Goal: Information Seeking & Learning: Find specific fact

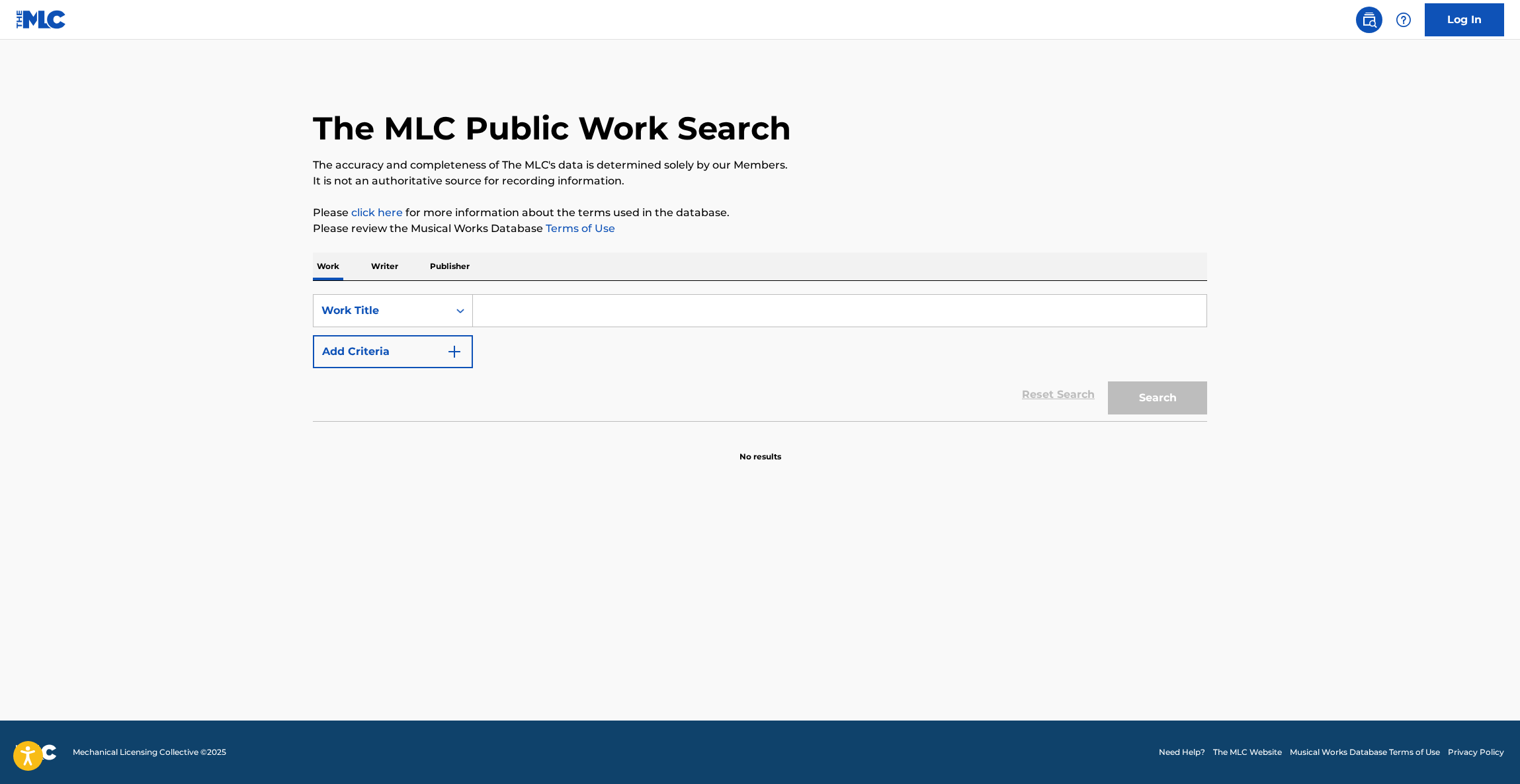
click at [1371, 416] on main "The MLC Public Work Search The accuracy and completeness of The MLC's data is d…" at bounding box center [760, 379] width 1520 height 681
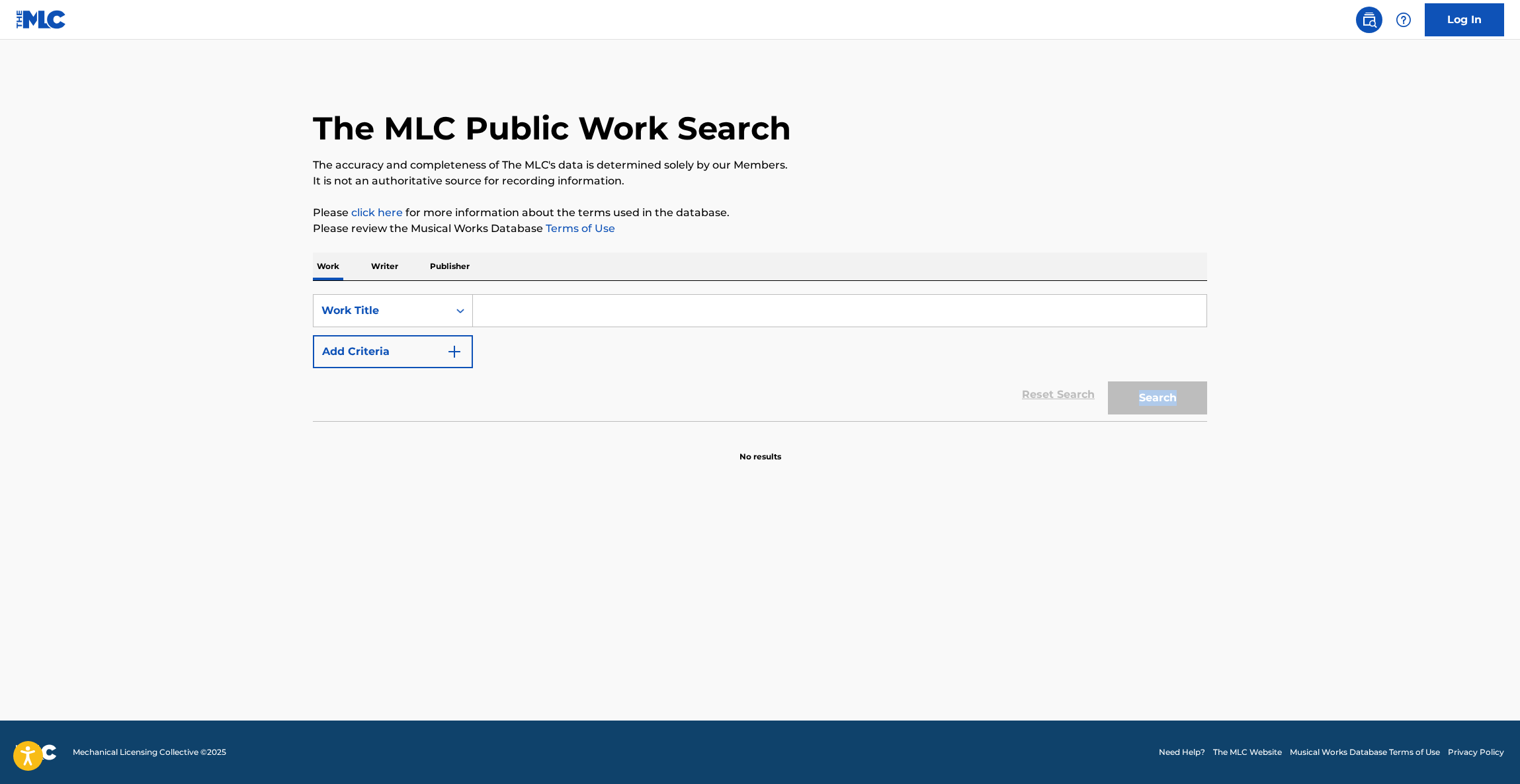
click at [1371, 416] on main "The MLC Public Work Search The accuracy and completeness of The MLC's data is d…" at bounding box center [760, 379] width 1520 height 681
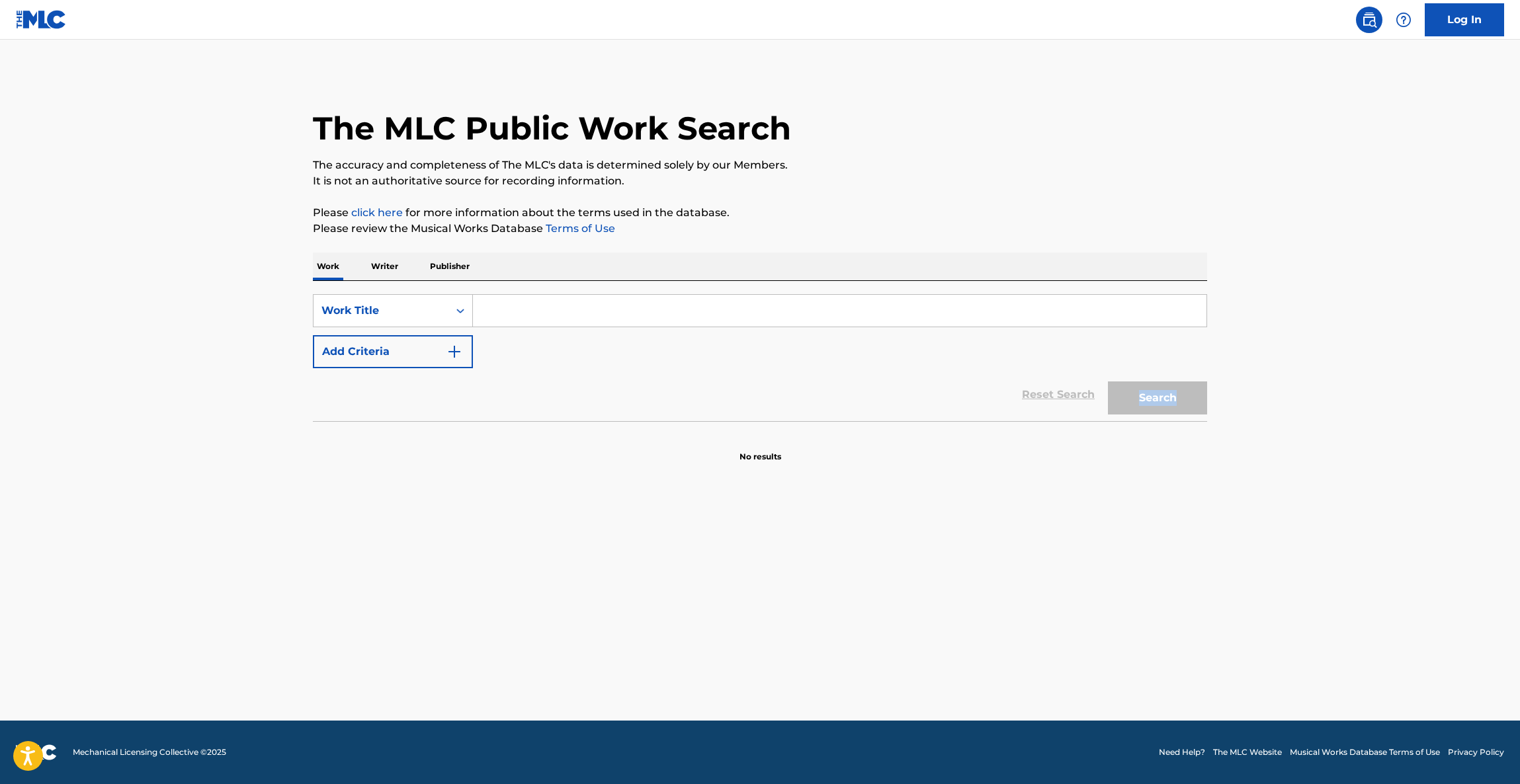
click at [1371, 429] on main "The MLC Public Work Search The accuracy and completeness of The MLC's data is d…" at bounding box center [760, 379] width 1520 height 681
click at [1370, 436] on main "The MLC Public Work Search The accuracy and completeness of The MLC's data is d…" at bounding box center [760, 379] width 1520 height 681
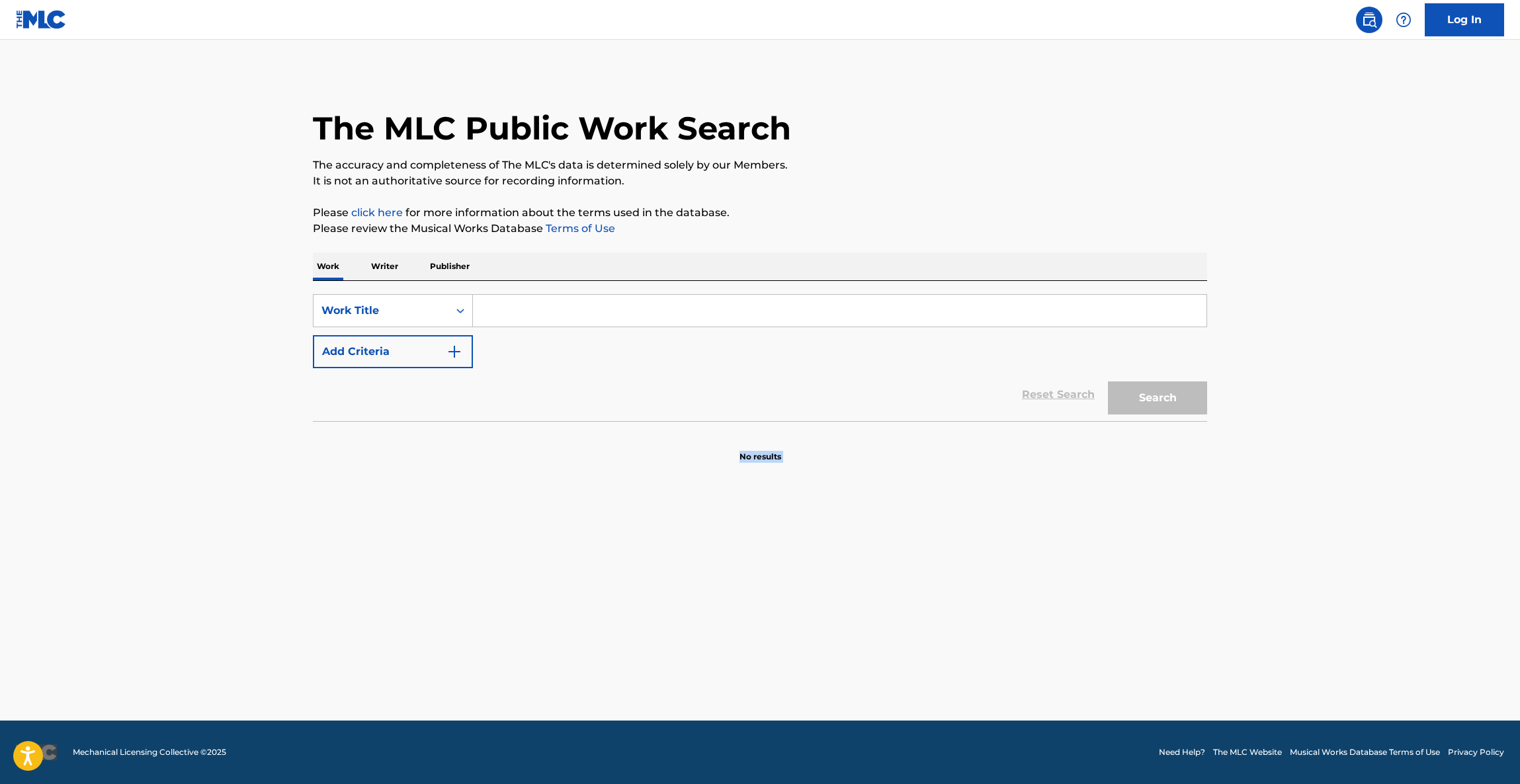
click at [1370, 436] on main "The MLC Public Work Search The accuracy and completeness of The MLC's data is d…" at bounding box center [760, 379] width 1520 height 681
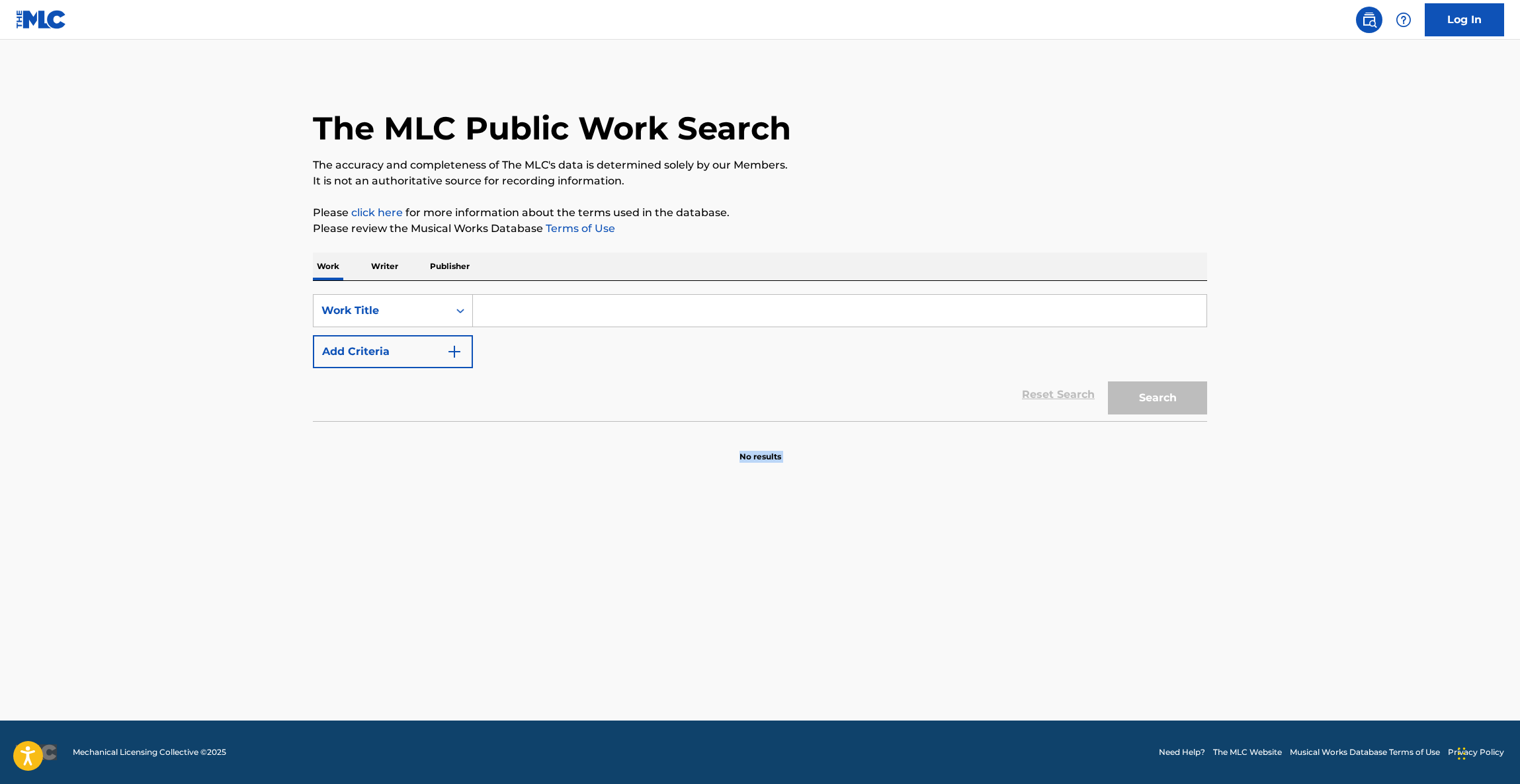
click at [1370, 436] on main "The MLC Public Work Search The accuracy and completeness of The MLC's data is d…" at bounding box center [760, 379] width 1520 height 681
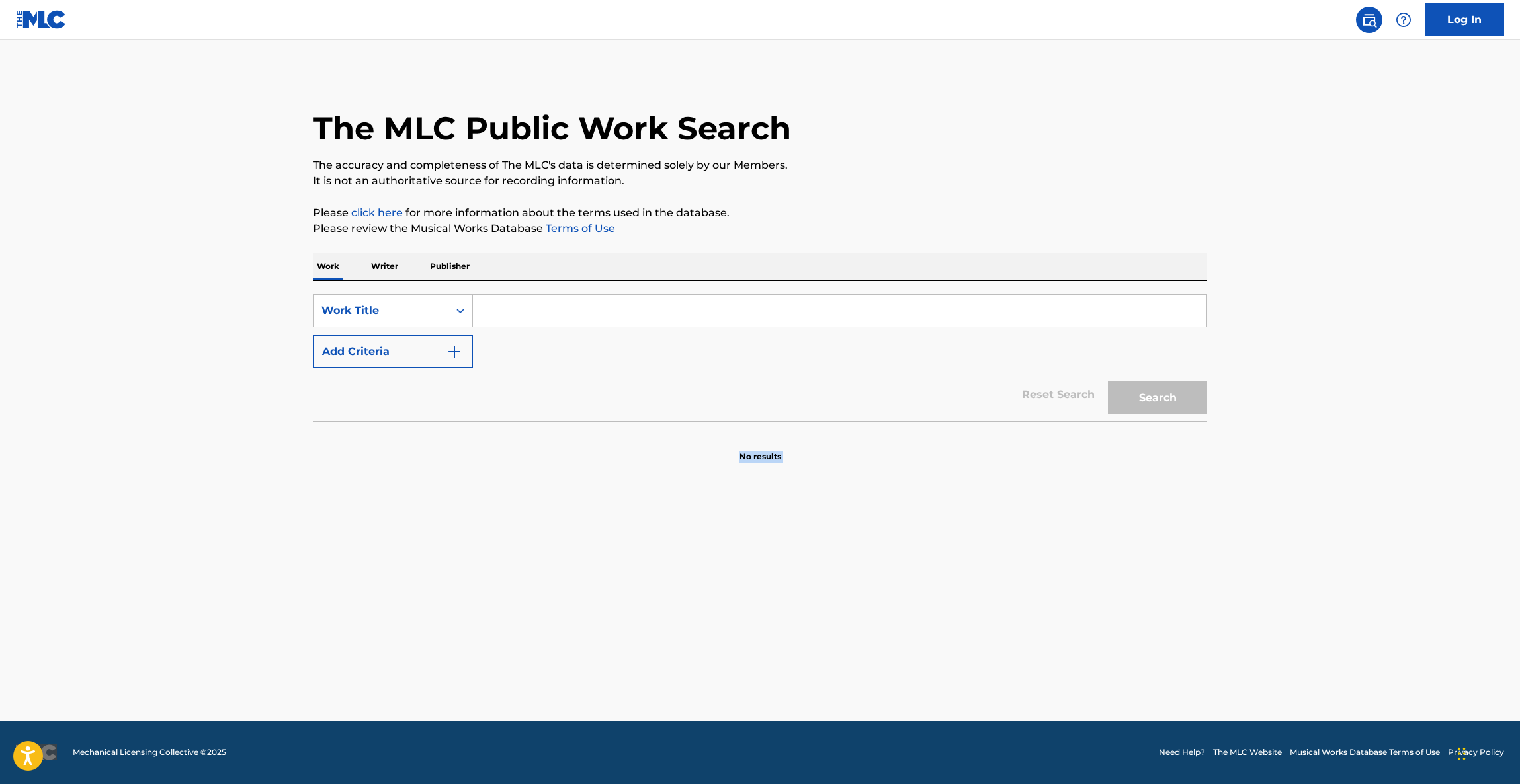
click at [1370, 436] on main "The MLC Public Work Search The accuracy and completeness of The MLC's data is d…" at bounding box center [760, 379] width 1520 height 681
drag, startPoint x: 1370, startPoint y: 436, endPoint x: 1368, endPoint y: 408, distance: 28.1
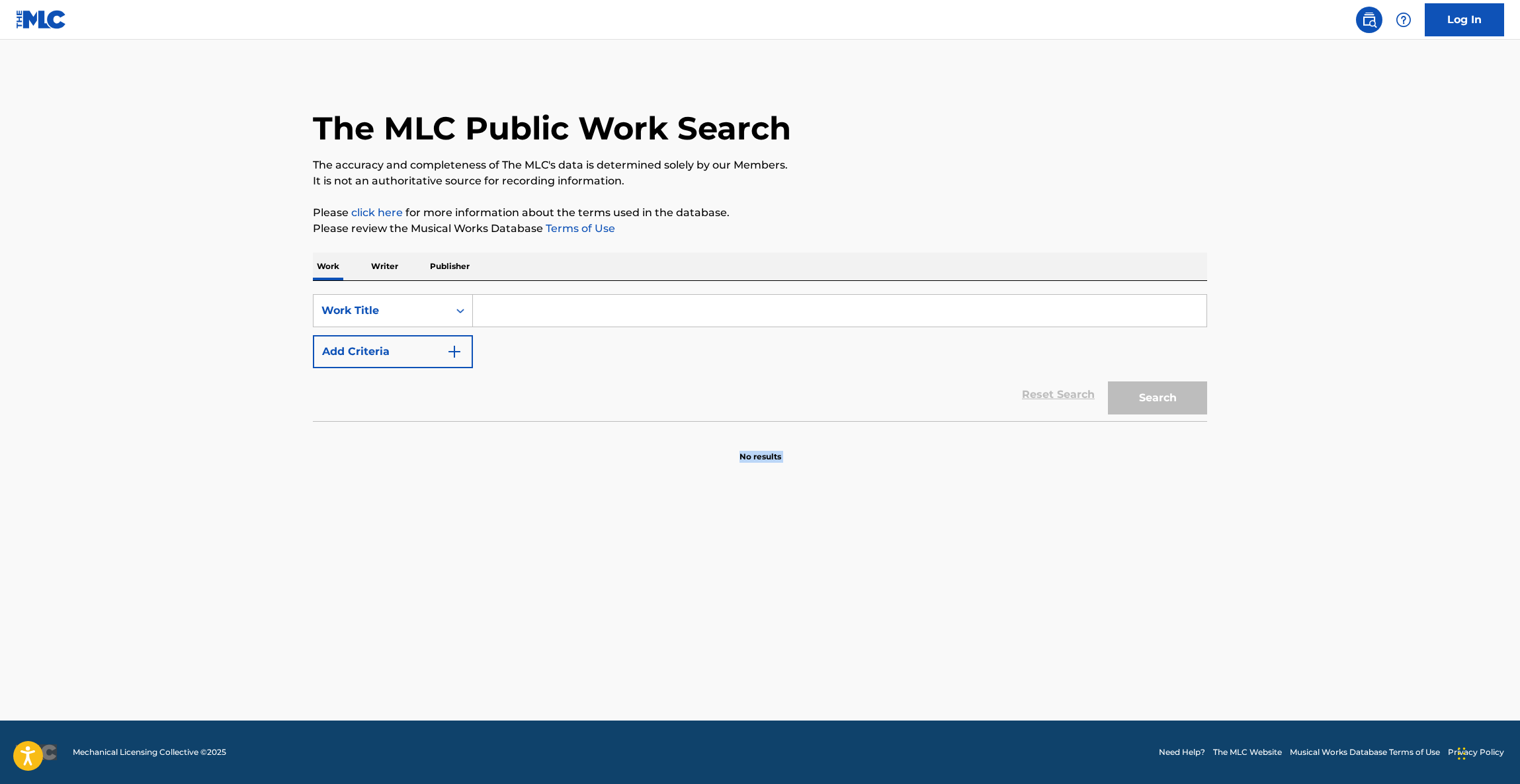
click at [1369, 435] on main "The MLC Public Work Search The accuracy and completeness of The MLC's data is d…" at bounding box center [760, 379] width 1520 height 681
click at [1368, 408] on main "The MLC Public Work Search The accuracy and completeness of The MLC's data is d…" at bounding box center [760, 379] width 1520 height 681
click at [1366, 408] on main "The MLC Public Work Search The accuracy and completeness of The MLC's data is d…" at bounding box center [760, 379] width 1520 height 681
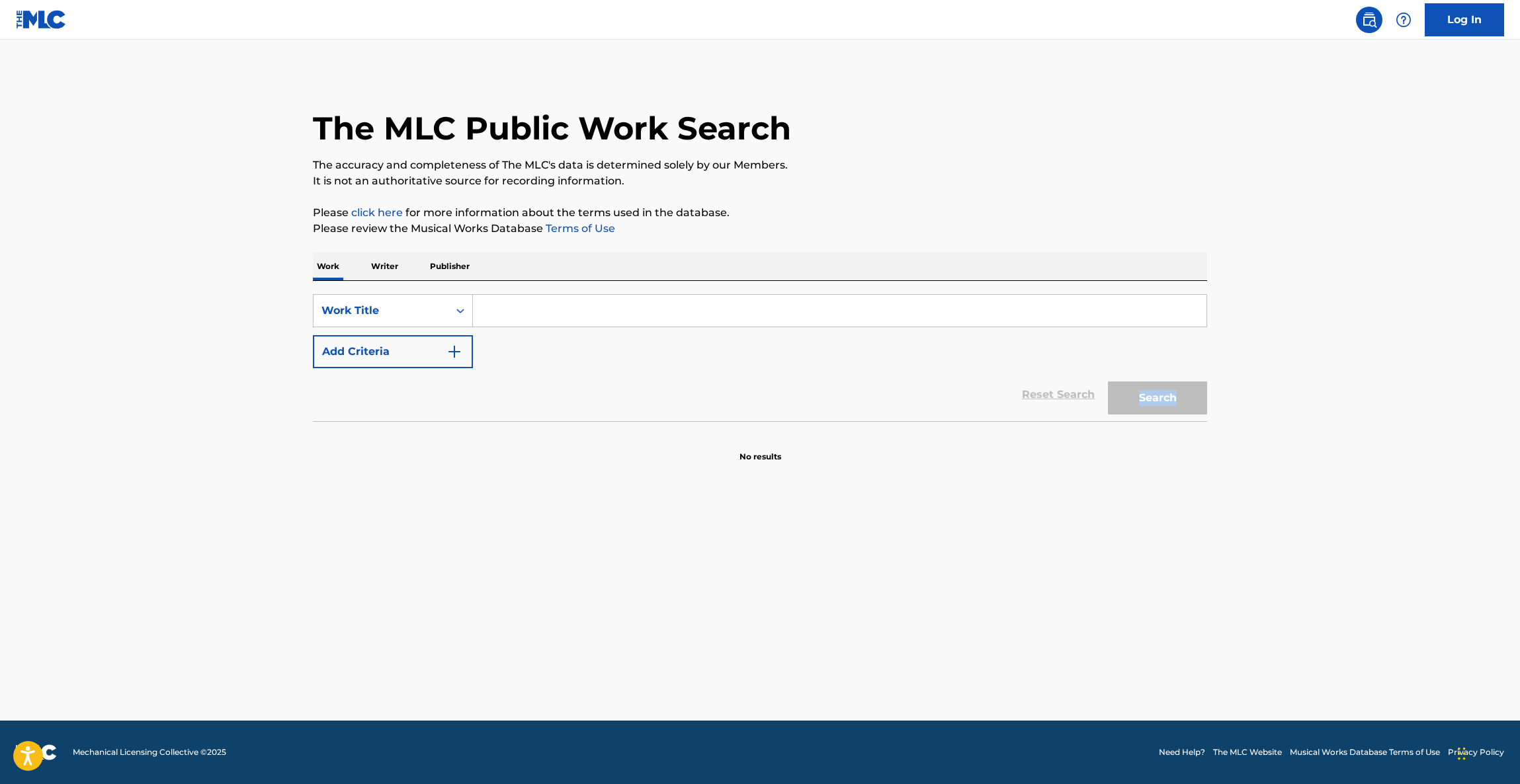
click at [1366, 408] on main "The MLC Public Work Search The accuracy and completeness of The MLC's data is d…" at bounding box center [760, 379] width 1520 height 681
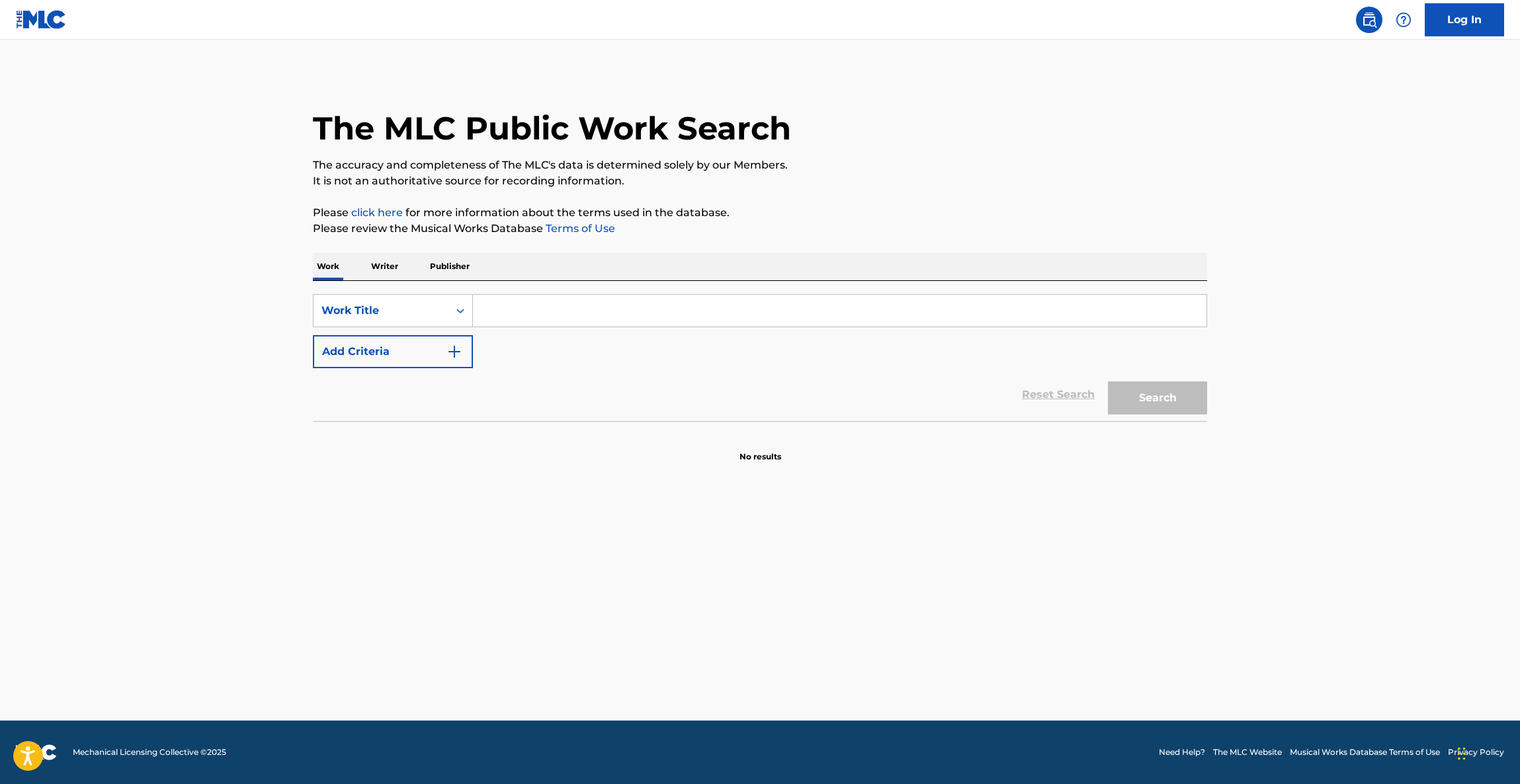
click at [1363, 408] on main "The MLC Public Work Search The accuracy and completeness of The MLC's data is d…" at bounding box center [760, 379] width 1520 height 681
click at [1363, 410] on main "The MLC Public Work Search The accuracy and completeness of The MLC's data is d…" at bounding box center [760, 379] width 1520 height 681
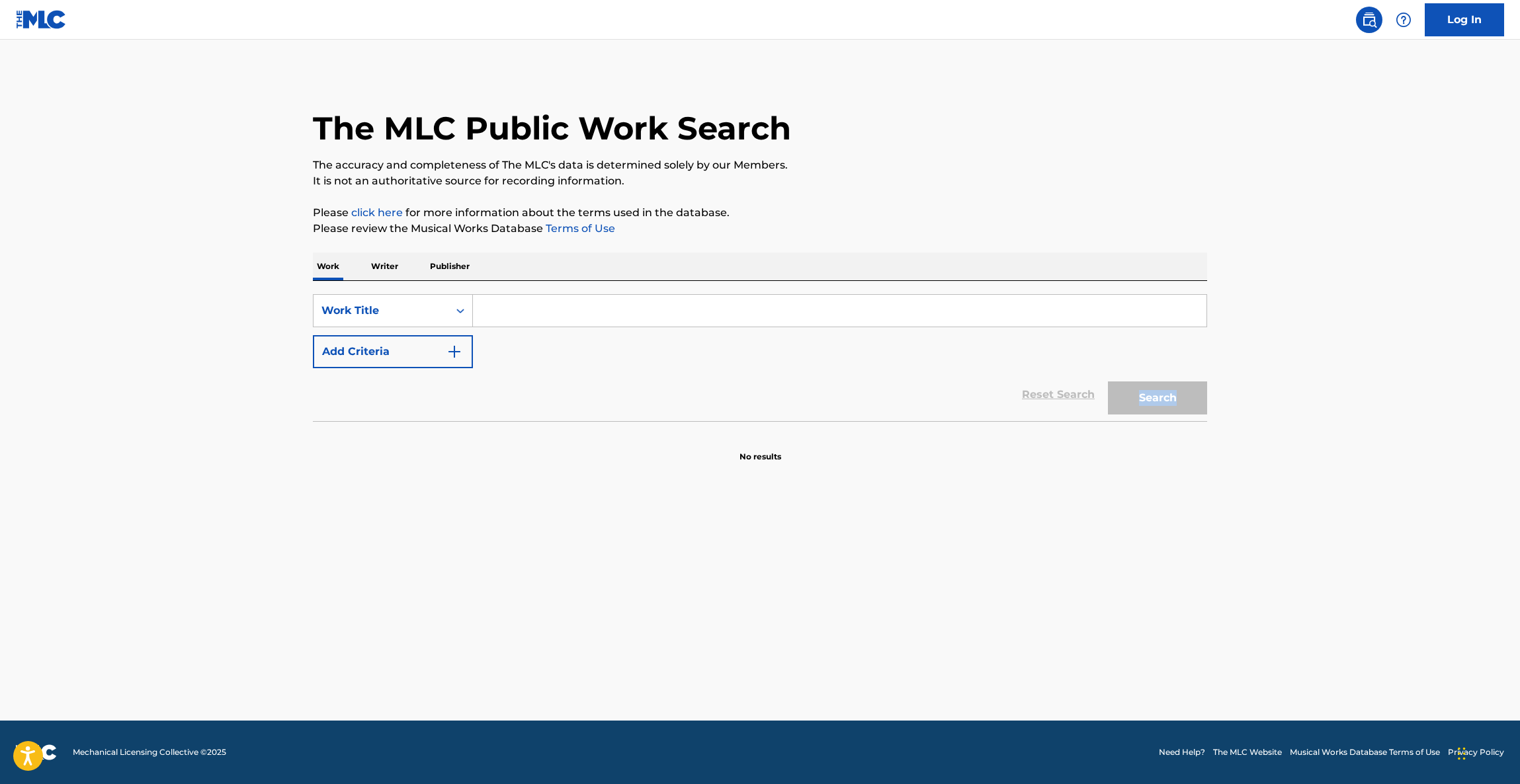
click at [1363, 410] on main "The MLC Public Work Search The accuracy and completeness of The MLC's data is d…" at bounding box center [760, 379] width 1520 height 681
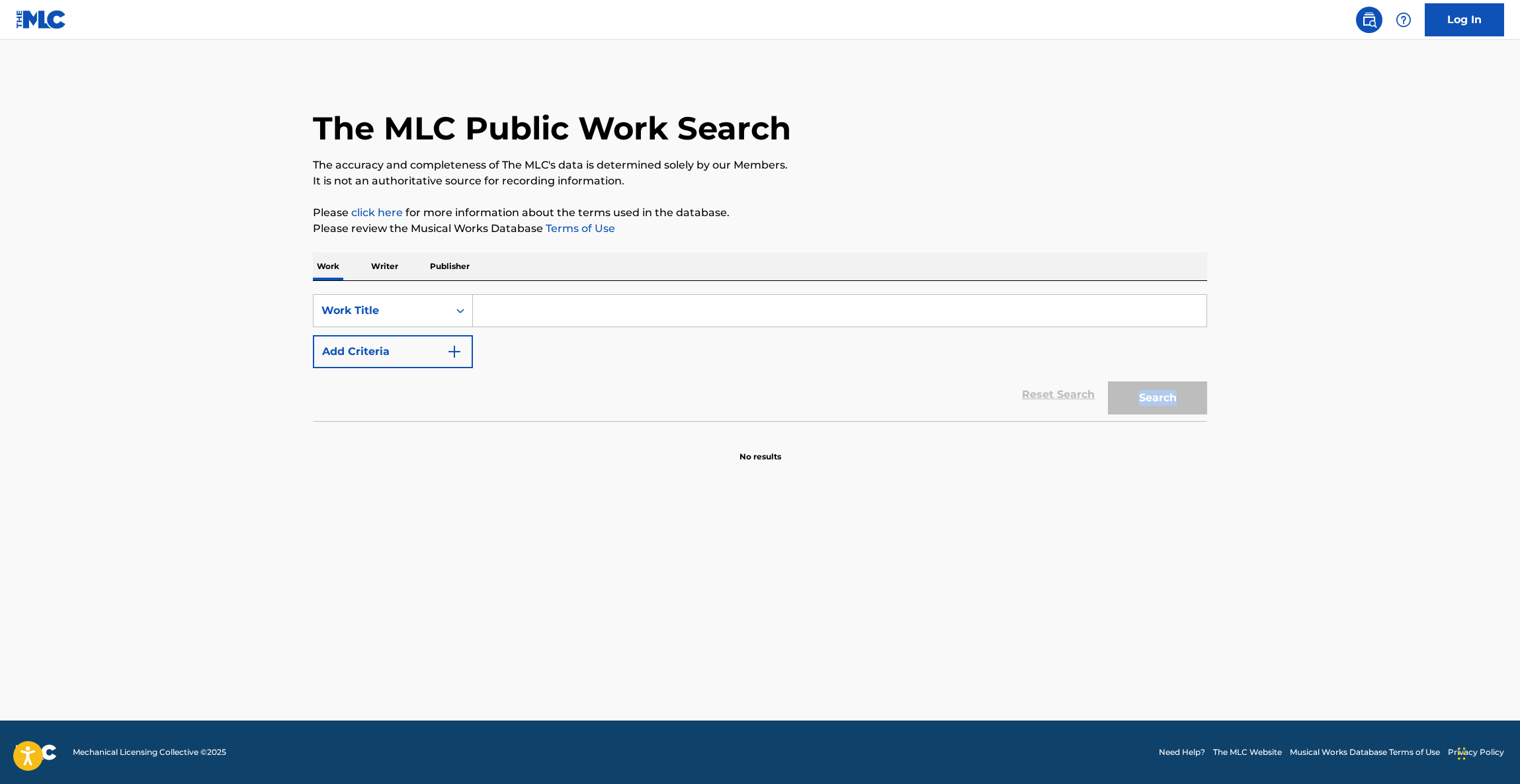
click at [1363, 410] on main "The MLC Public Work Search The accuracy and completeness of The MLC's data is d…" at bounding box center [760, 379] width 1520 height 681
drag, startPoint x: 1363, startPoint y: 410, endPoint x: 1356, endPoint y: 405, distance: 8.6
click at [1356, 407] on main "The MLC Public Work Search The accuracy and completeness of The MLC's data is d…" at bounding box center [760, 379] width 1520 height 681
click at [1330, 379] on main "The MLC Public Work Search The accuracy and completeness of The MLC's data is d…" at bounding box center [760, 379] width 1520 height 681
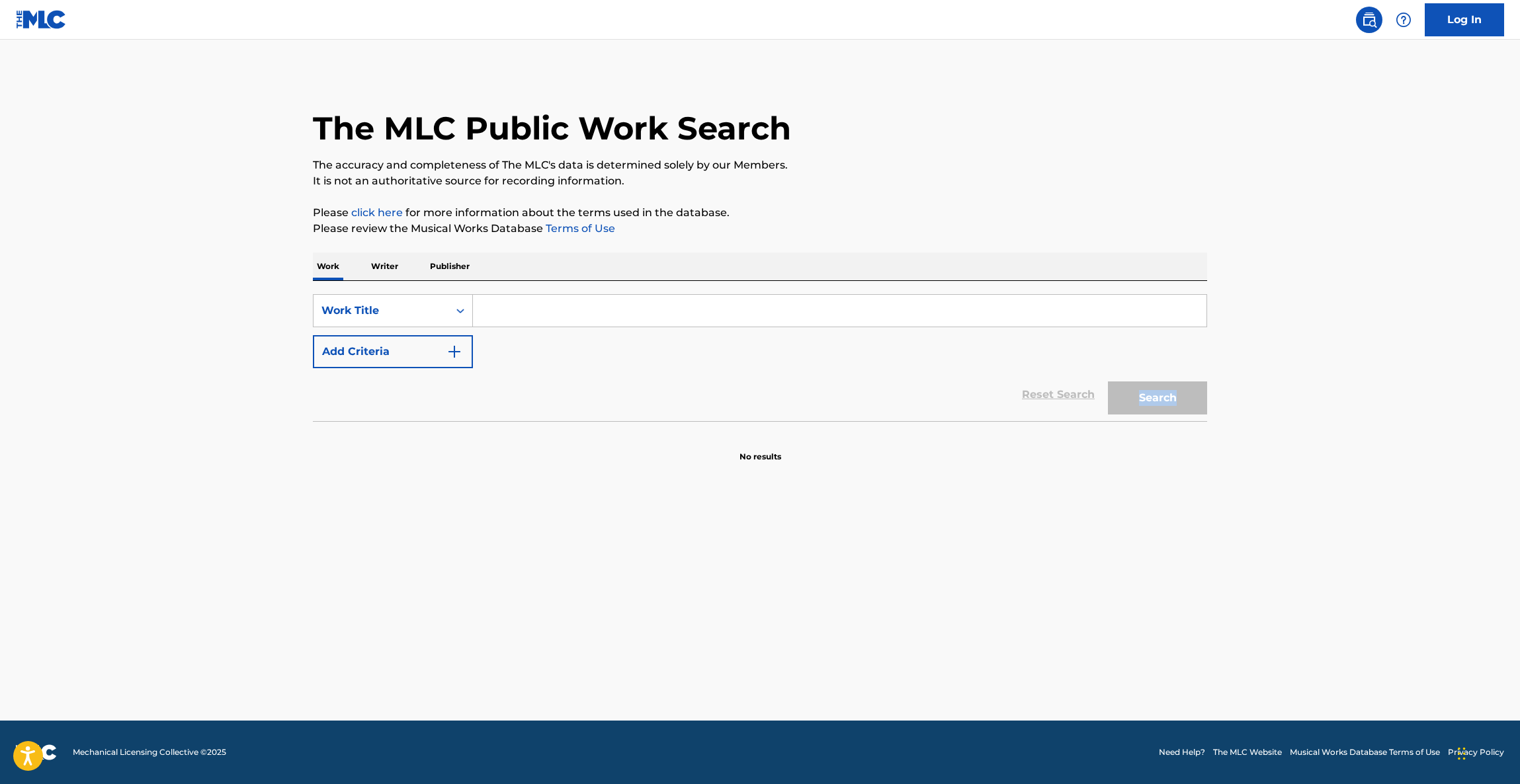
click at [1330, 381] on main "The MLC Public Work Search The accuracy and completeness of The MLC's data is d…" at bounding box center [760, 379] width 1520 height 681
click at [1329, 384] on main "The MLC Public Work Search The accuracy and completeness of The MLC's data is d…" at bounding box center [760, 379] width 1520 height 681
click at [1328, 385] on main "The MLC Public Work Search The accuracy and completeness of The MLC's data is d…" at bounding box center [760, 379] width 1520 height 681
click at [1328, 386] on main "The MLC Public Work Search The accuracy and completeness of The MLC's data is d…" at bounding box center [760, 379] width 1520 height 681
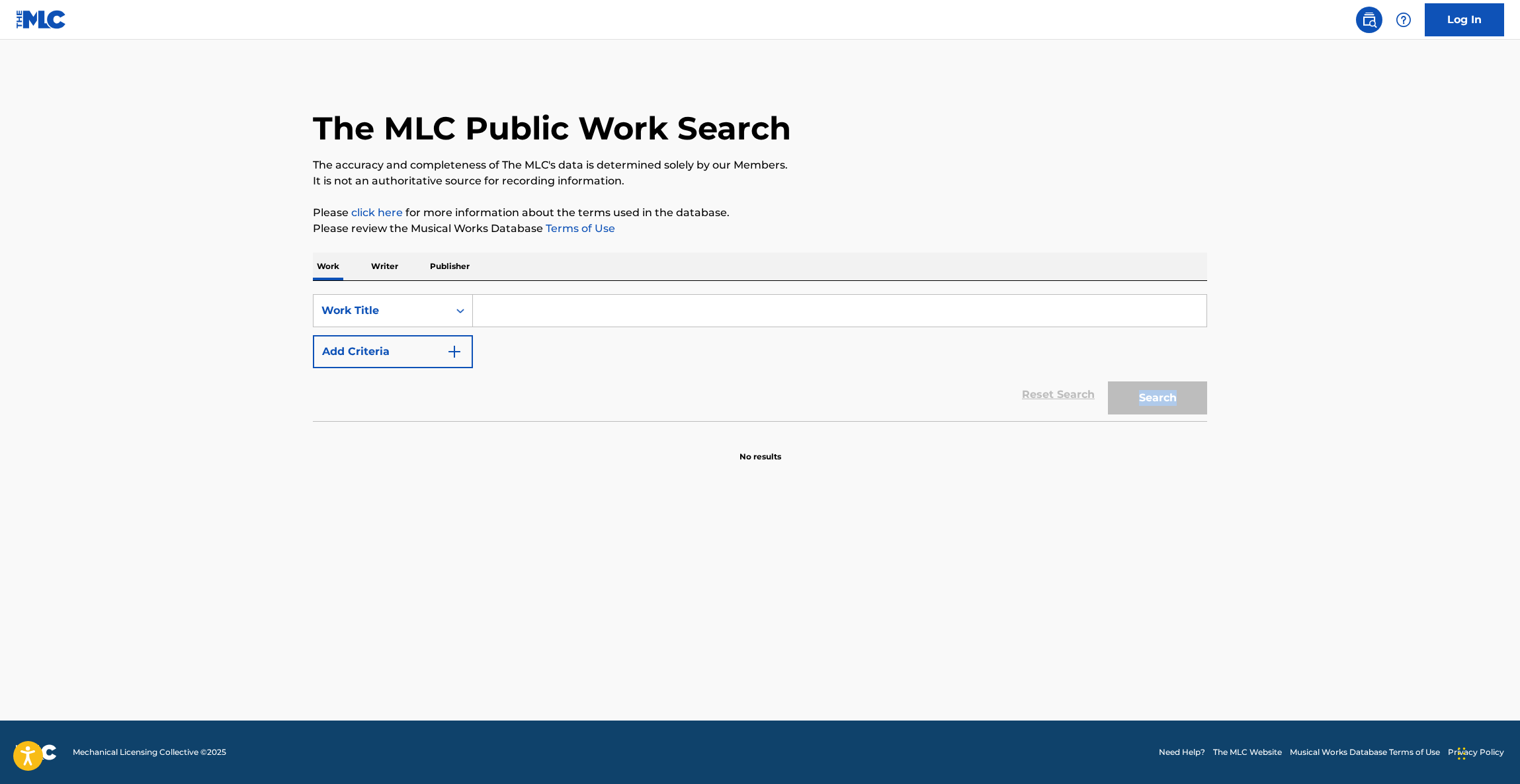
click at [1328, 386] on main "The MLC Public Work Search The accuracy and completeness of The MLC's data is d…" at bounding box center [760, 379] width 1520 height 681
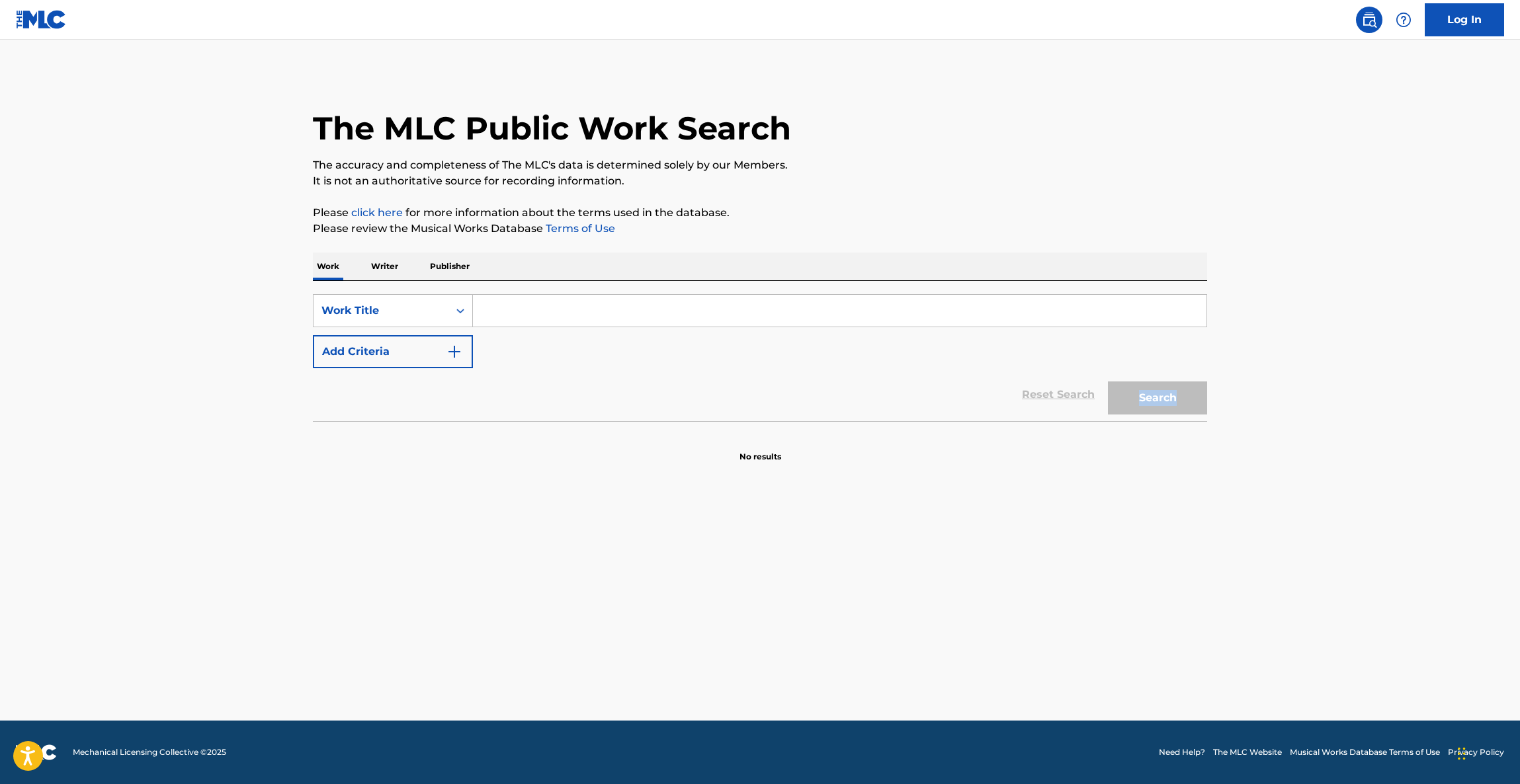
click at [1328, 386] on main "The MLC Public Work Search The accuracy and completeness of The MLC's data is d…" at bounding box center [760, 379] width 1520 height 681
click at [1327, 390] on main "The MLC Public Work Search The accuracy and completeness of The MLC's data is d…" at bounding box center [760, 379] width 1520 height 681
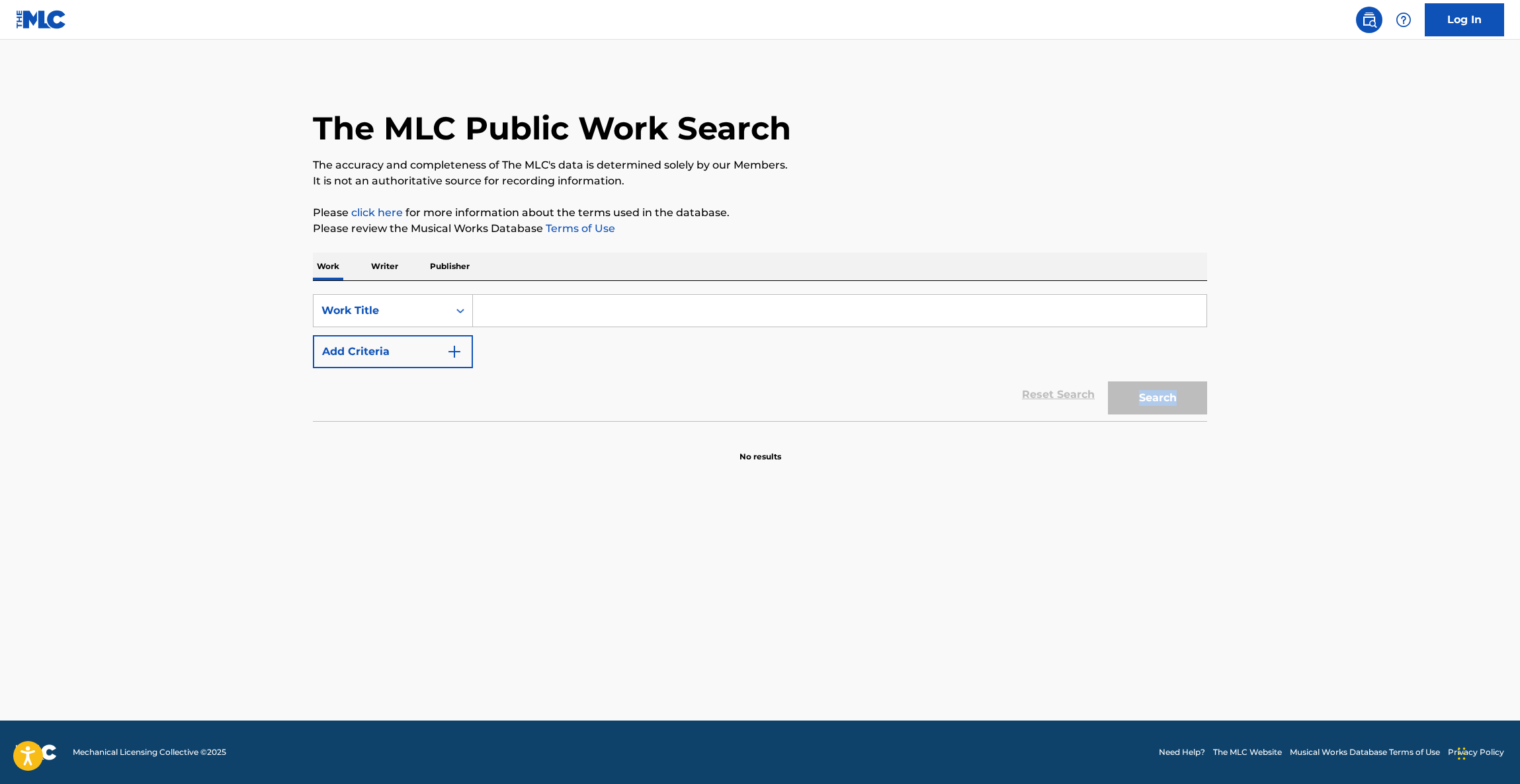
click at [1327, 395] on main "The MLC Public Work Search The accuracy and completeness of The MLC's data is d…" at bounding box center [760, 379] width 1520 height 681
click at [1327, 396] on main "The MLC Public Work Search The accuracy and completeness of The MLC's data is d…" at bounding box center [760, 379] width 1520 height 681
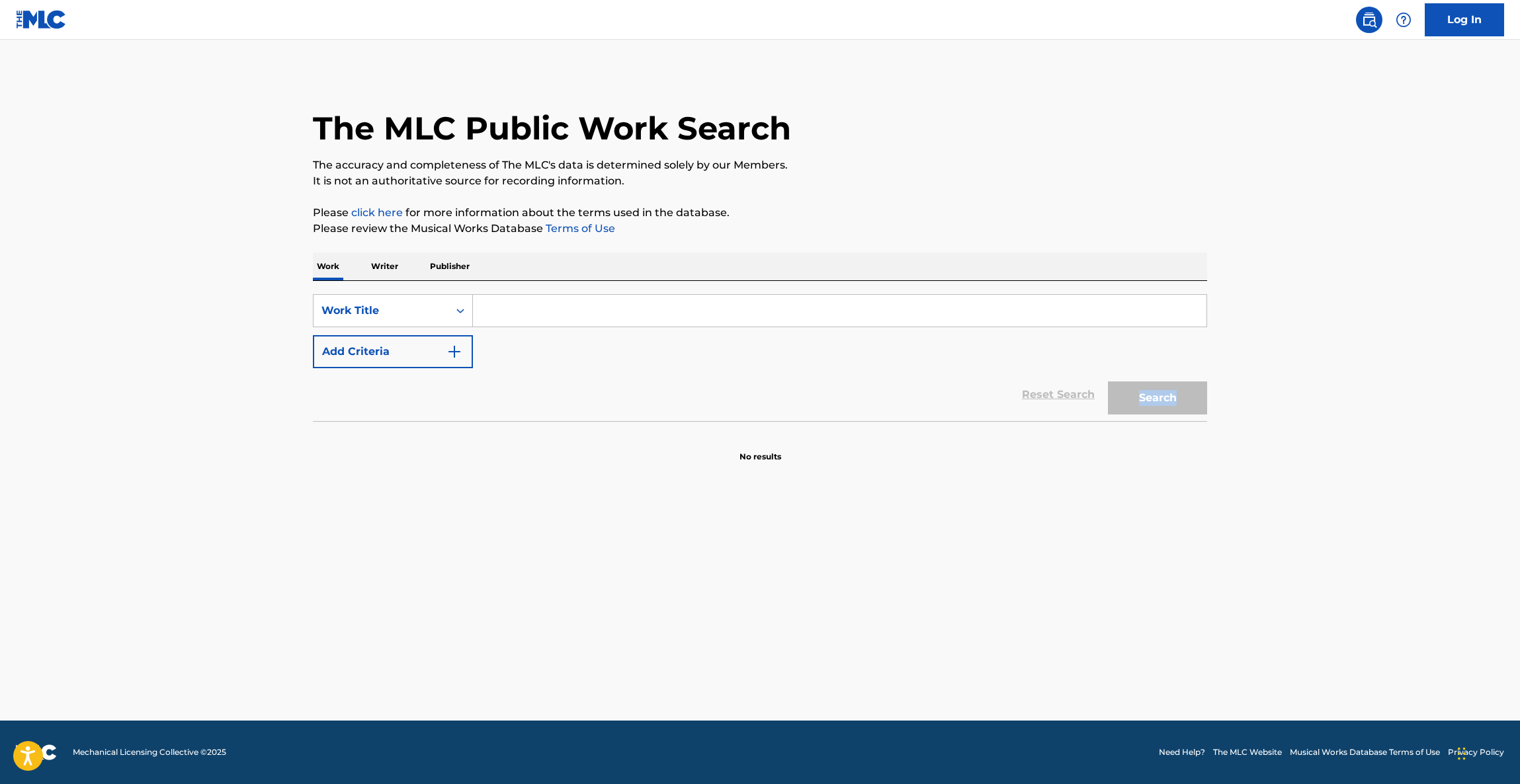
click at [1327, 396] on main "The MLC Public Work Search The accuracy and completeness of The MLC's data is d…" at bounding box center [760, 379] width 1520 height 681
click at [1325, 393] on main "The MLC Public Work Search The accuracy and completeness of The MLC's data is d…" at bounding box center [760, 379] width 1520 height 681
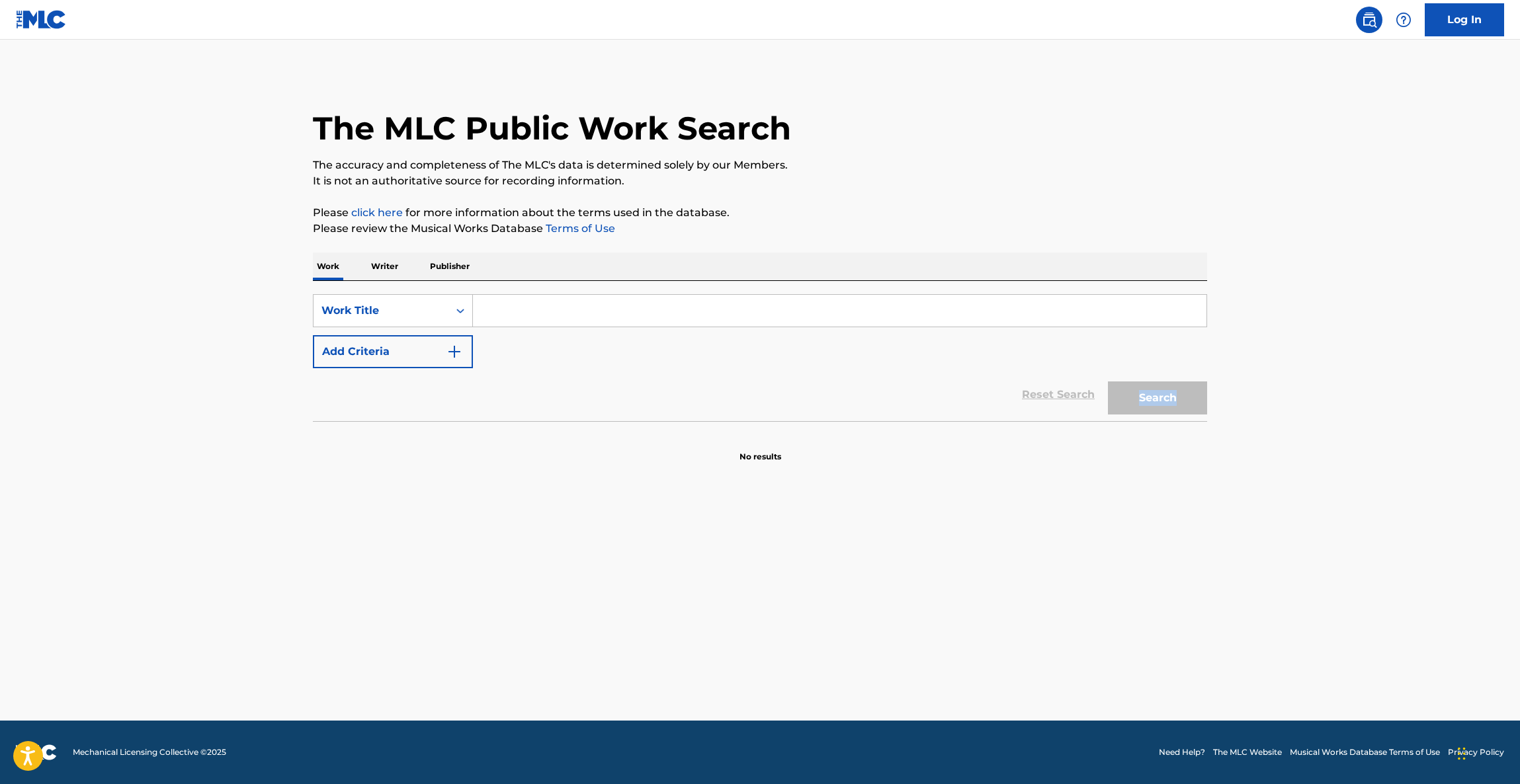
click at [1352, 403] on main "The MLC Public Work Search The accuracy and completeness of The MLC's data is d…" at bounding box center [760, 379] width 1520 height 681
click at [1352, 404] on main "The MLC Public Work Search The accuracy and completeness of The MLC's data is d…" at bounding box center [760, 379] width 1520 height 681
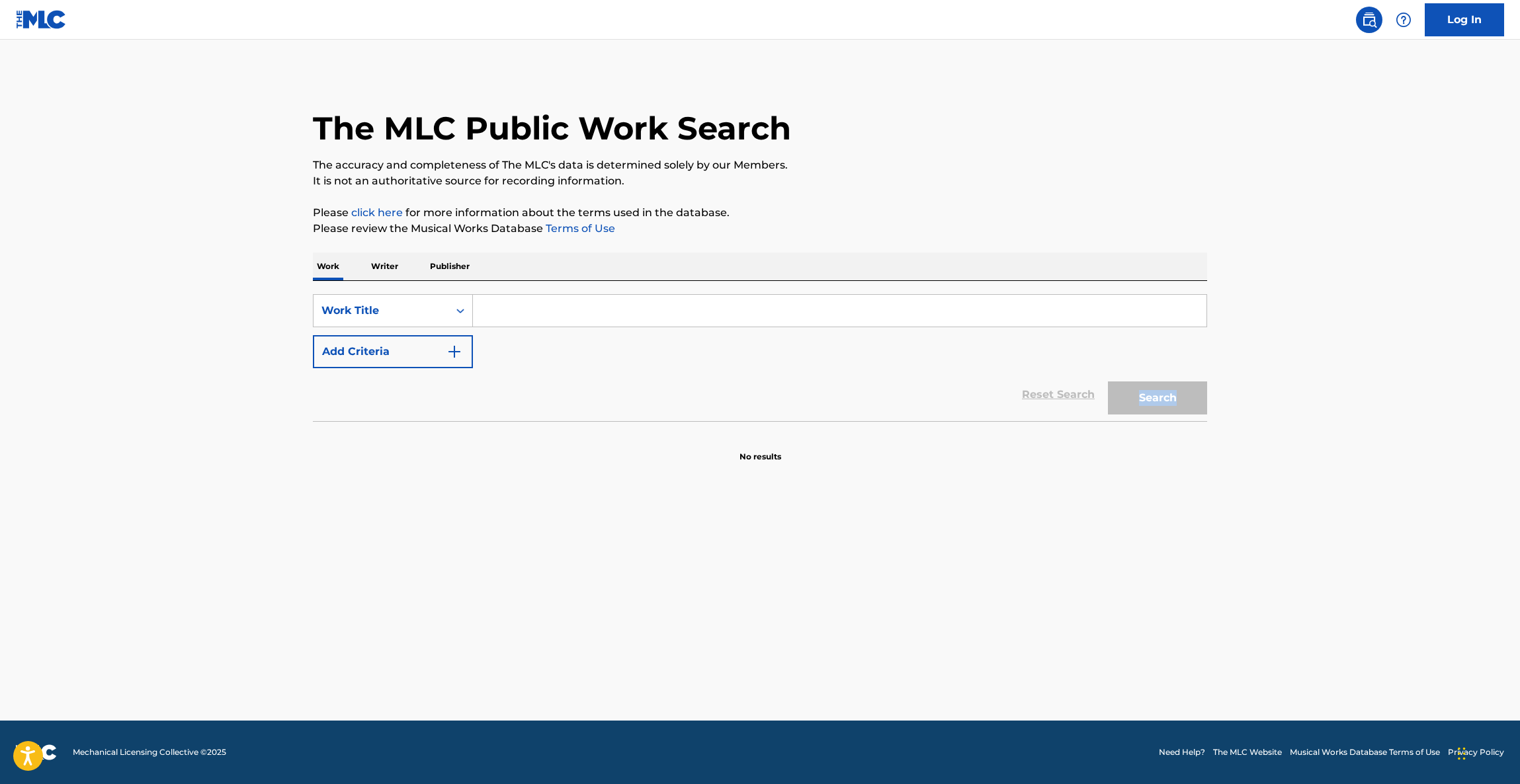
click at [1352, 404] on main "The MLC Public Work Search The accuracy and completeness of The MLC's data is d…" at bounding box center [760, 379] width 1520 height 681
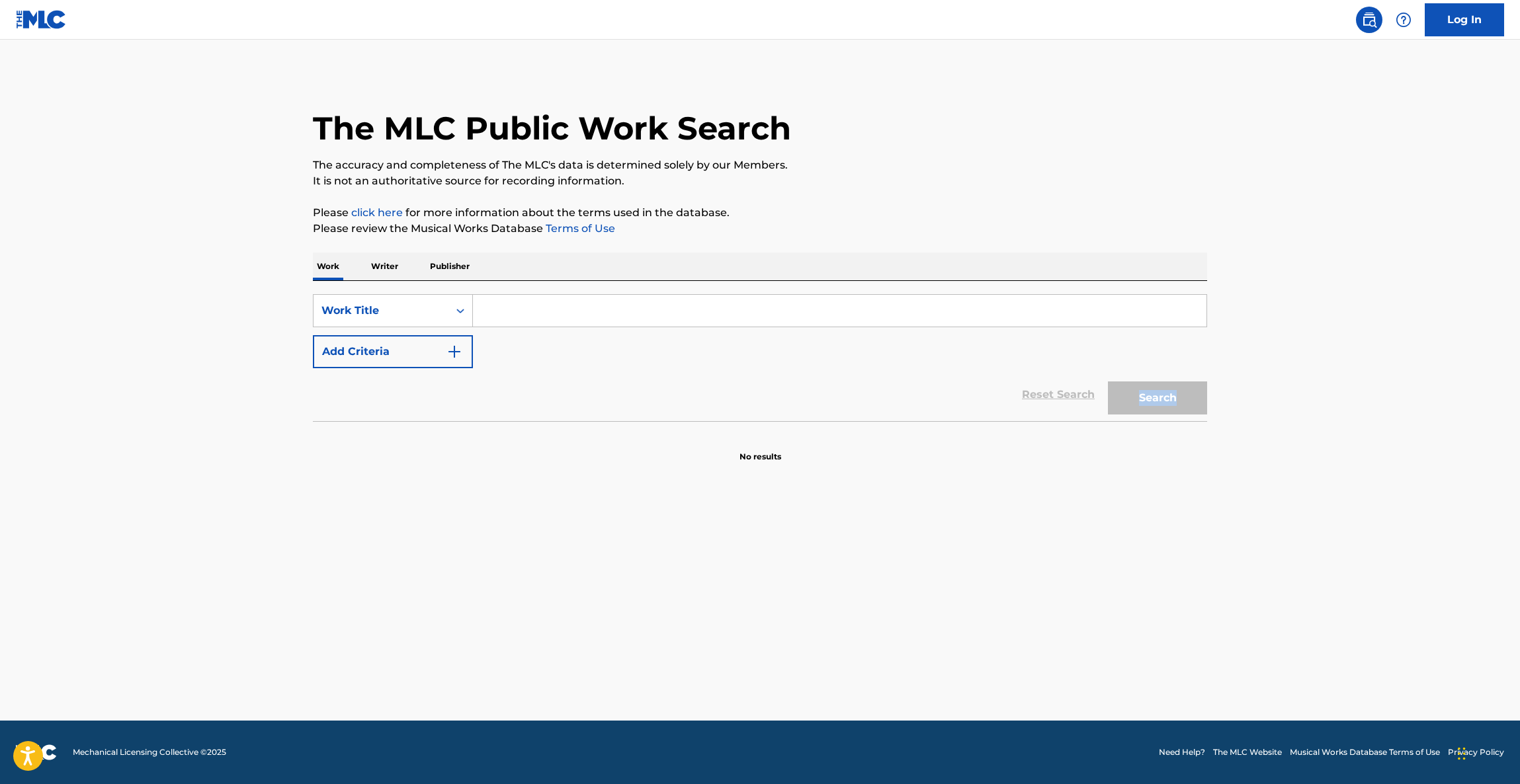
click at [1352, 404] on main "The MLC Public Work Search The accuracy and completeness of The MLC's data is d…" at bounding box center [760, 379] width 1520 height 681
click at [1362, 396] on main "The MLC Public Work Search The accuracy and completeness of The MLC's data is d…" at bounding box center [760, 379] width 1520 height 681
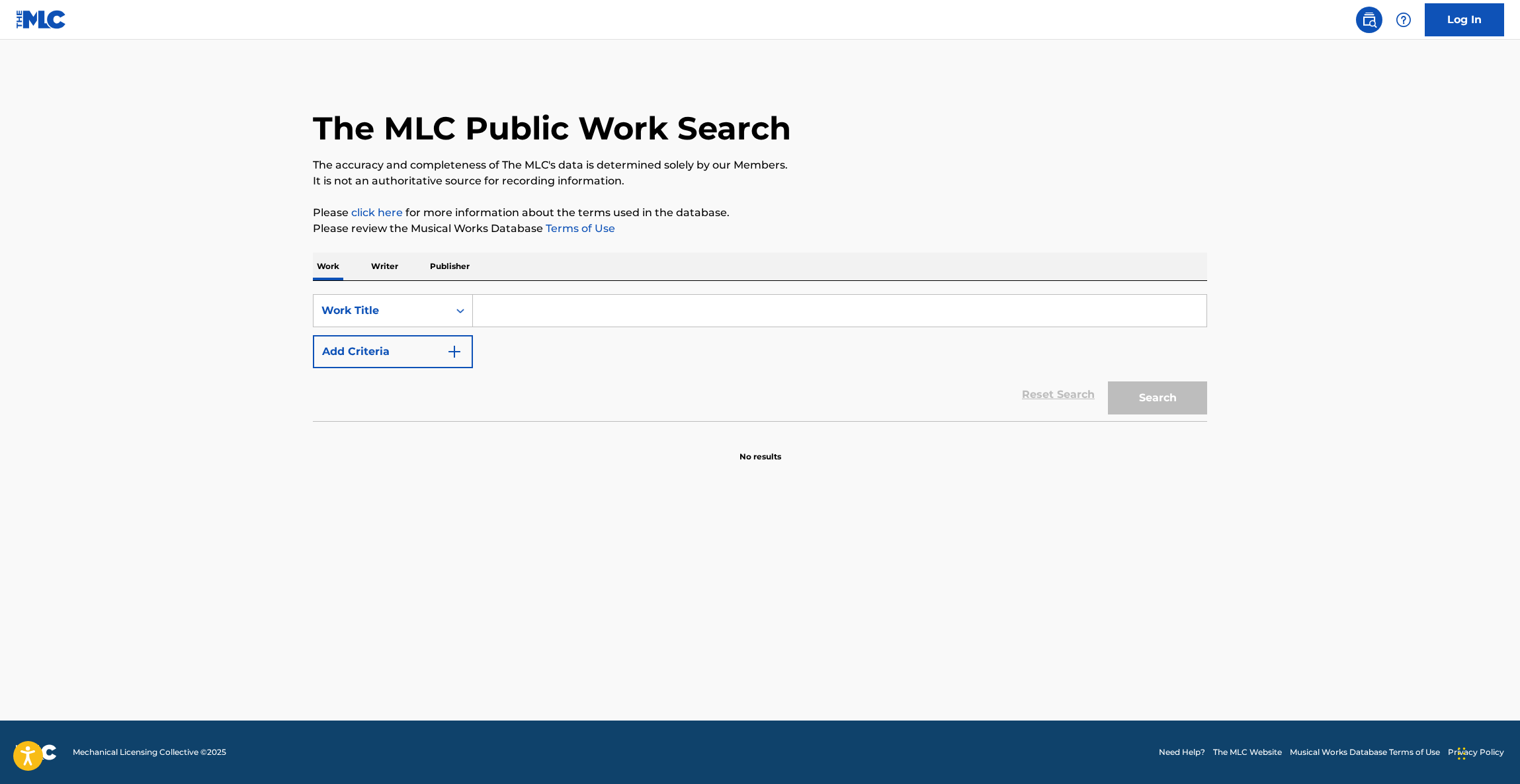
click at [1362, 396] on main "The MLC Public Work Search The accuracy and completeness of The MLC's data is d…" at bounding box center [760, 379] width 1520 height 681
click at [1362, 401] on main "The MLC Public Work Search The accuracy and completeness of The MLC's data is d…" at bounding box center [760, 379] width 1520 height 681
click at [1360, 402] on main "The MLC Public Work Search The accuracy and completeness of The MLC's data is d…" at bounding box center [760, 379] width 1520 height 681
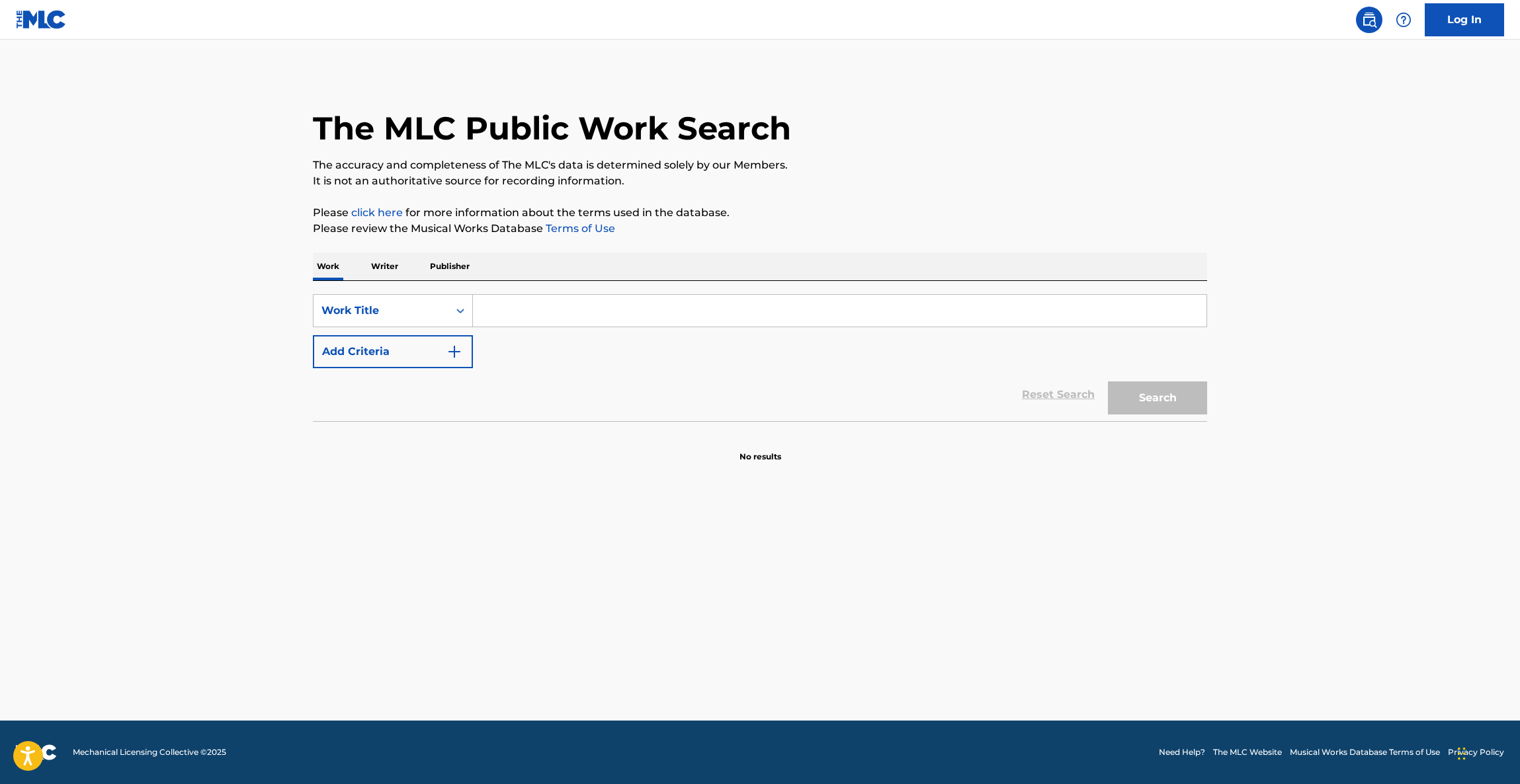
click at [1360, 402] on main "The MLC Public Work Search The accuracy and completeness of The MLC's data is d…" at bounding box center [760, 379] width 1520 height 681
click at [1359, 404] on main "The MLC Public Work Search The accuracy and completeness of The MLC's data is d…" at bounding box center [760, 379] width 1520 height 681
click at [1354, 408] on main "The MLC Public Work Search The accuracy and completeness of The MLC's data is d…" at bounding box center [760, 379] width 1520 height 681
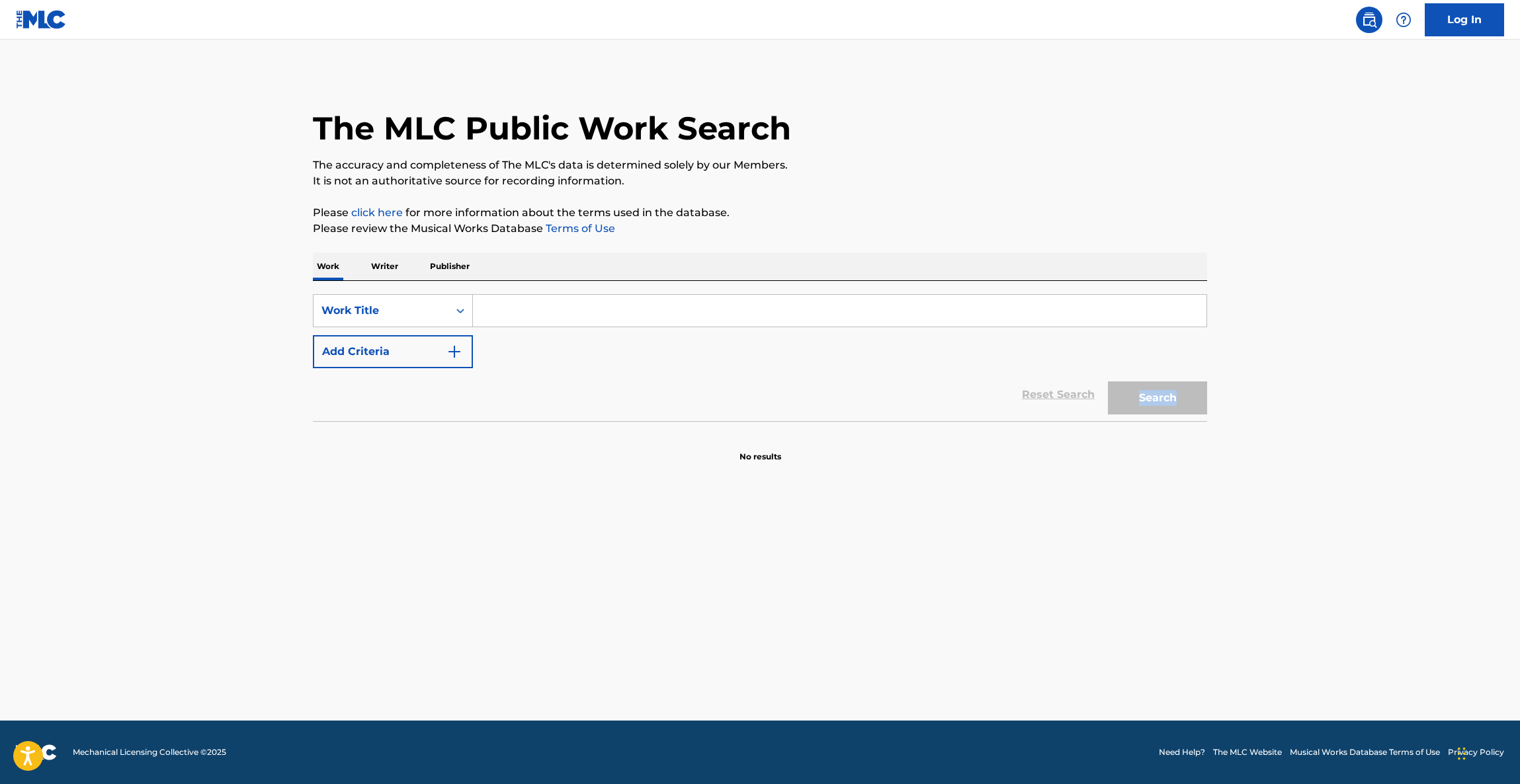
click at [1354, 408] on main "The MLC Public Work Search The accuracy and completeness of The MLC's data is d…" at bounding box center [760, 379] width 1520 height 681
click at [1352, 410] on main "The MLC Public Work Search The accuracy and completeness of The MLC's data is d…" at bounding box center [760, 379] width 1520 height 681
click at [1351, 411] on main "The MLC Public Work Search The accuracy and completeness of The MLC's data is d…" at bounding box center [760, 379] width 1520 height 681
click at [1346, 415] on main "The MLC Public Work Search The accuracy and completeness of The MLC's data is d…" at bounding box center [760, 379] width 1520 height 681
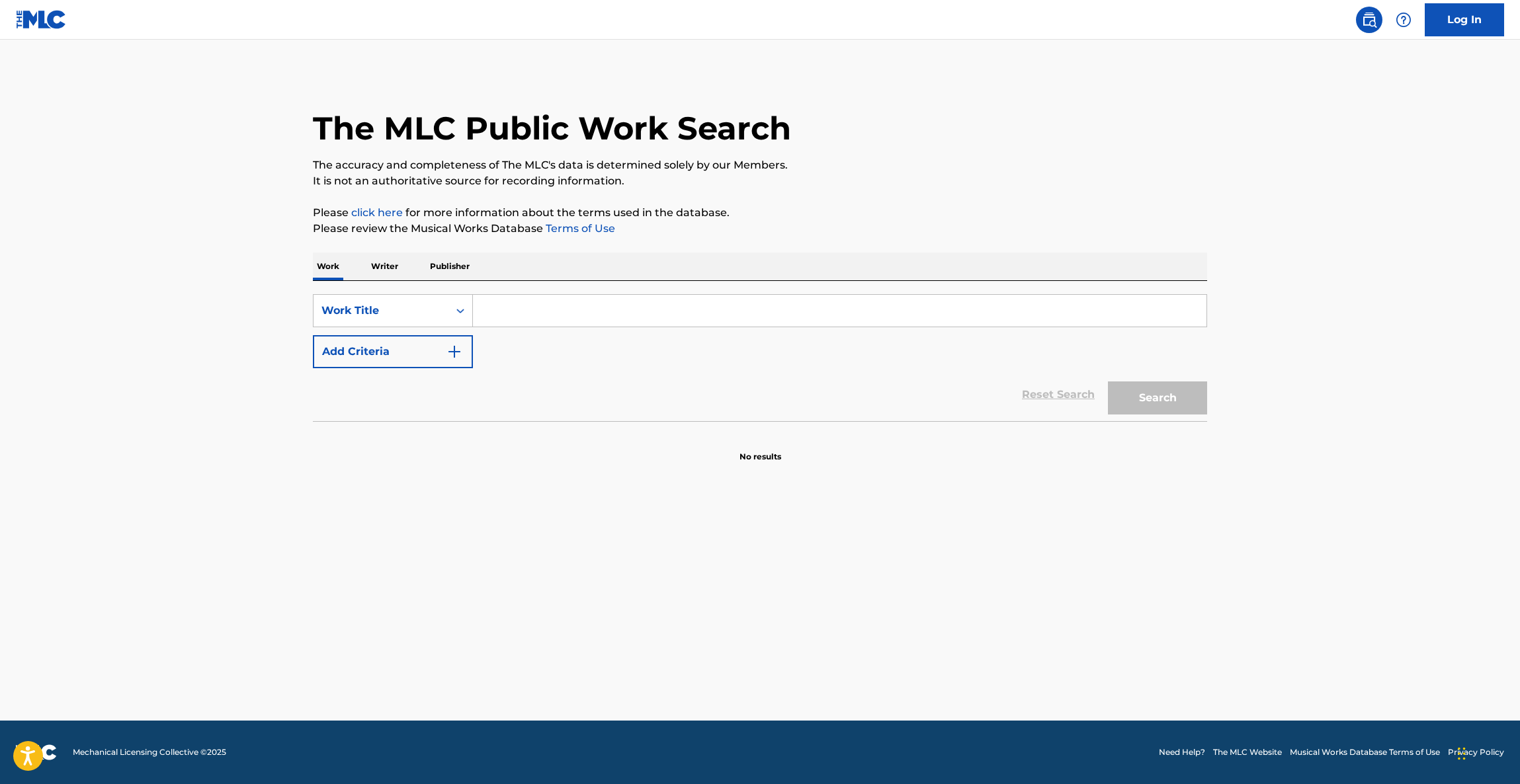
click at [1346, 415] on main "The MLC Public Work Search The accuracy and completeness of The MLC's data is d…" at bounding box center [760, 379] width 1520 height 681
click at [1346, 416] on main "The MLC Public Work Search The accuracy and completeness of The MLC's data is d…" at bounding box center [760, 379] width 1520 height 681
click at [1345, 416] on main "The MLC Public Work Search The accuracy and completeness of The MLC's data is d…" at bounding box center [760, 379] width 1520 height 681
click at [1344, 418] on main "The MLC Public Work Search The accuracy and completeness of The MLC's data is d…" at bounding box center [760, 379] width 1520 height 681
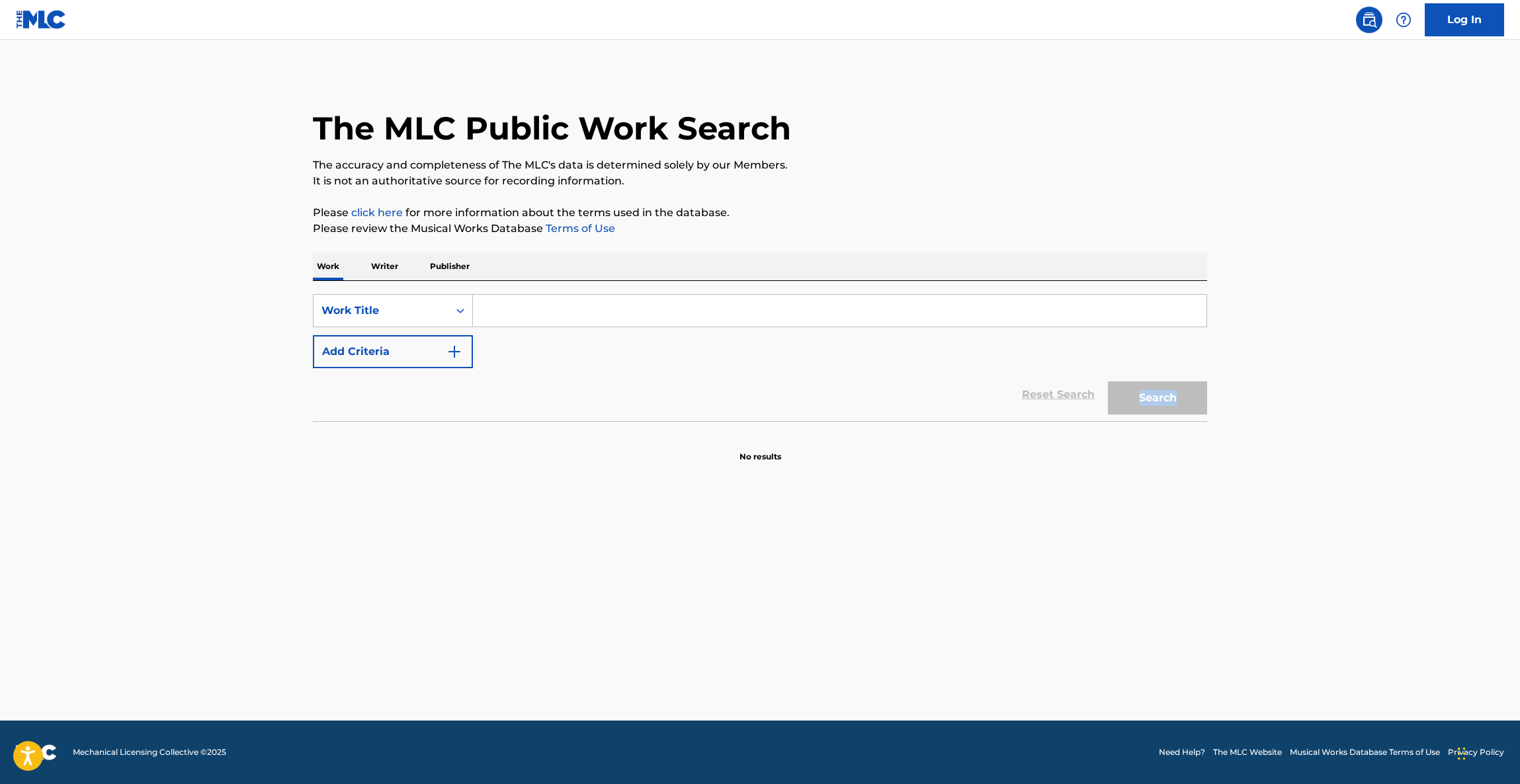
click at [1344, 418] on main "The MLC Public Work Search The accuracy and completeness of The MLC's data is d…" at bounding box center [760, 379] width 1520 height 681
click at [1341, 418] on main "The MLC Public Work Search The accuracy and completeness of The MLC's data is d…" at bounding box center [760, 379] width 1520 height 681
click at [1340, 418] on main "The MLC Public Work Search The accuracy and completeness of The MLC's data is d…" at bounding box center [760, 379] width 1520 height 681
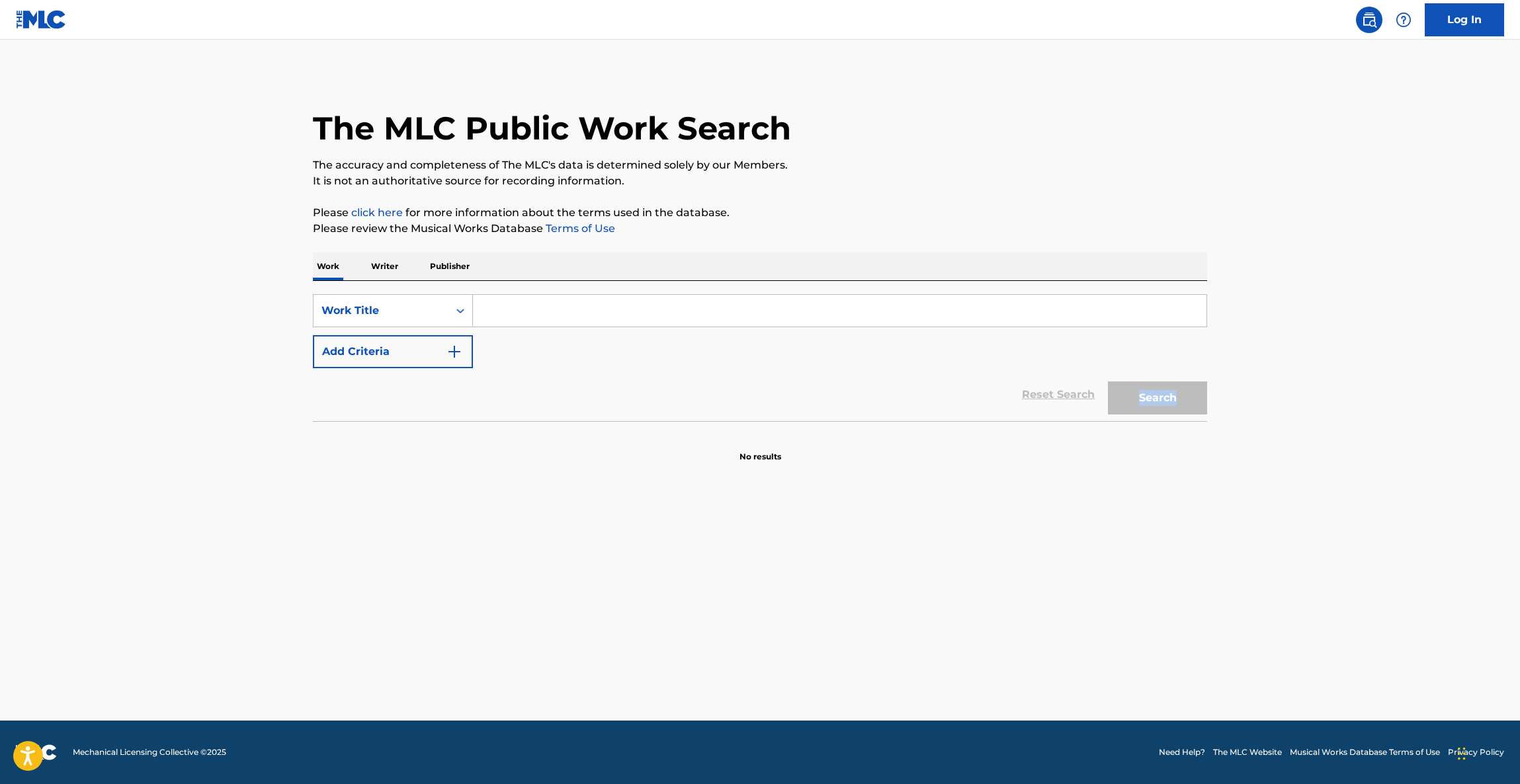
click at [1340, 418] on main "The MLC Public Work Search The accuracy and completeness of The MLC's data is d…" at bounding box center [760, 379] width 1520 height 681
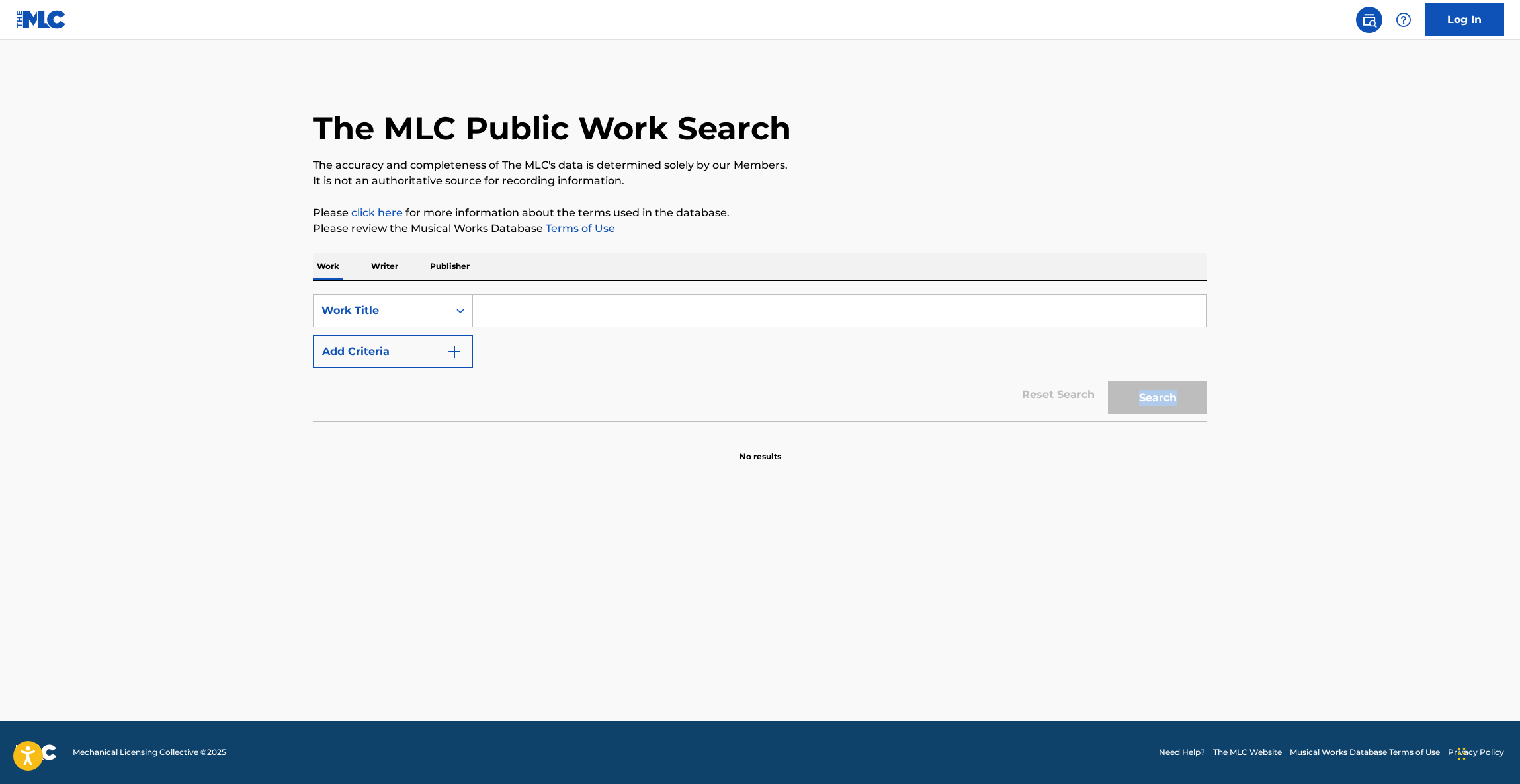
click at [1340, 418] on main "The MLC Public Work Search The accuracy and completeness of The MLC's data is d…" at bounding box center [760, 379] width 1520 height 681
drag, startPoint x: 1340, startPoint y: 418, endPoint x: 1257, endPoint y: 321, distance: 127.7
click at [1257, 321] on main "The MLC Public Work Search The accuracy and completeness of The MLC's data is d…" at bounding box center [760, 379] width 1520 height 681
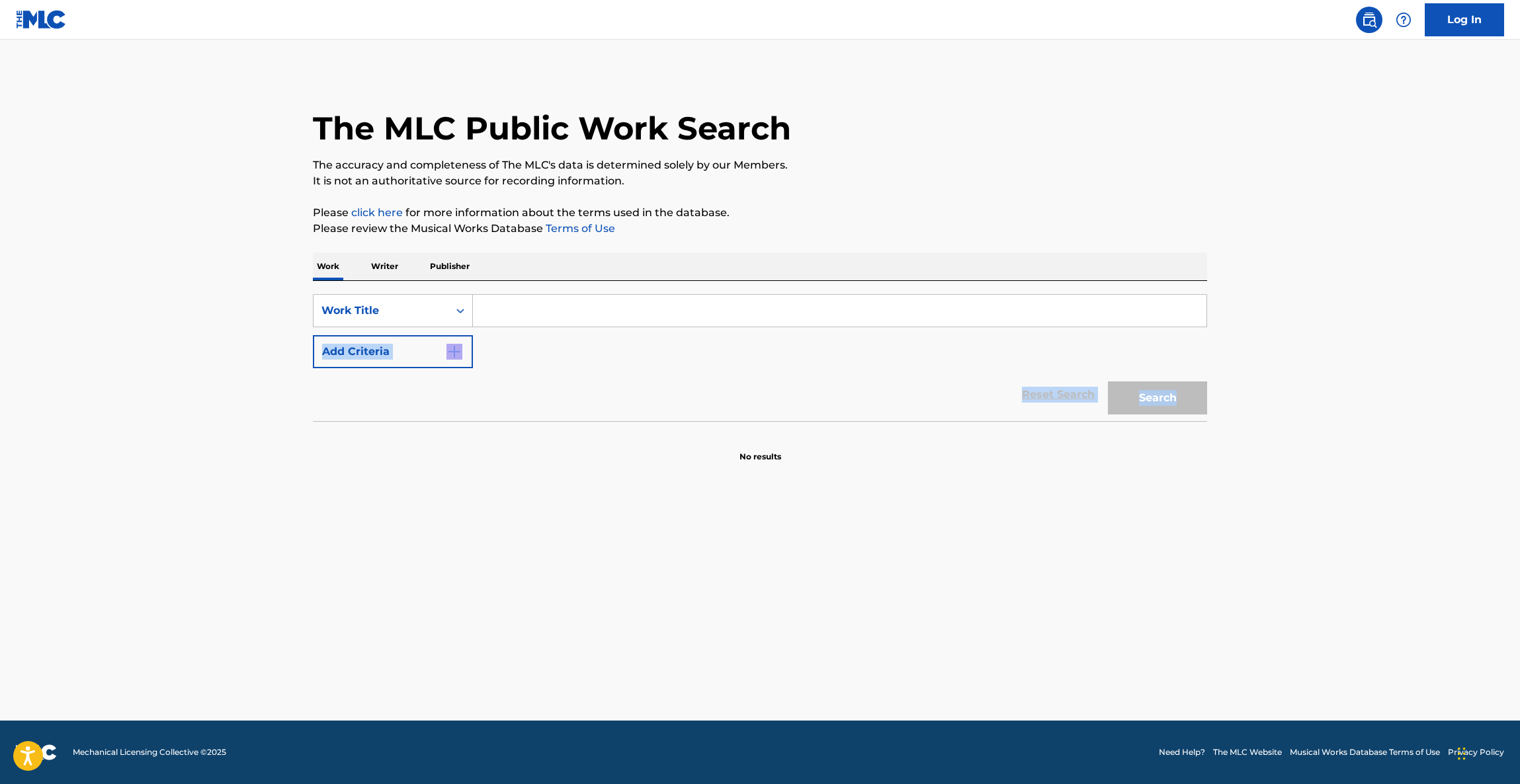
click at [1257, 321] on main "The MLC Public Work Search The accuracy and completeness of The MLC's data is d…" at bounding box center [760, 379] width 1520 height 681
drag, startPoint x: 1257, startPoint y: 321, endPoint x: 1263, endPoint y: 341, distance: 20.9
click at [1263, 341] on main "The MLC Public Work Search The accuracy and completeness of The MLC's data is d…" at bounding box center [760, 379] width 1520 height 681
click at [1257, 373] on main "The MLC Public Work Search The accuracy and completeness of The MLC's data is d…" at bounding box center [760, 379] width 1520 height 681
click at [1255, 372] on main "The MLC Public Work Search The accuracy and completeness of The MLC's data is d…" at bounding box center [760, 379] width 1520 height 681
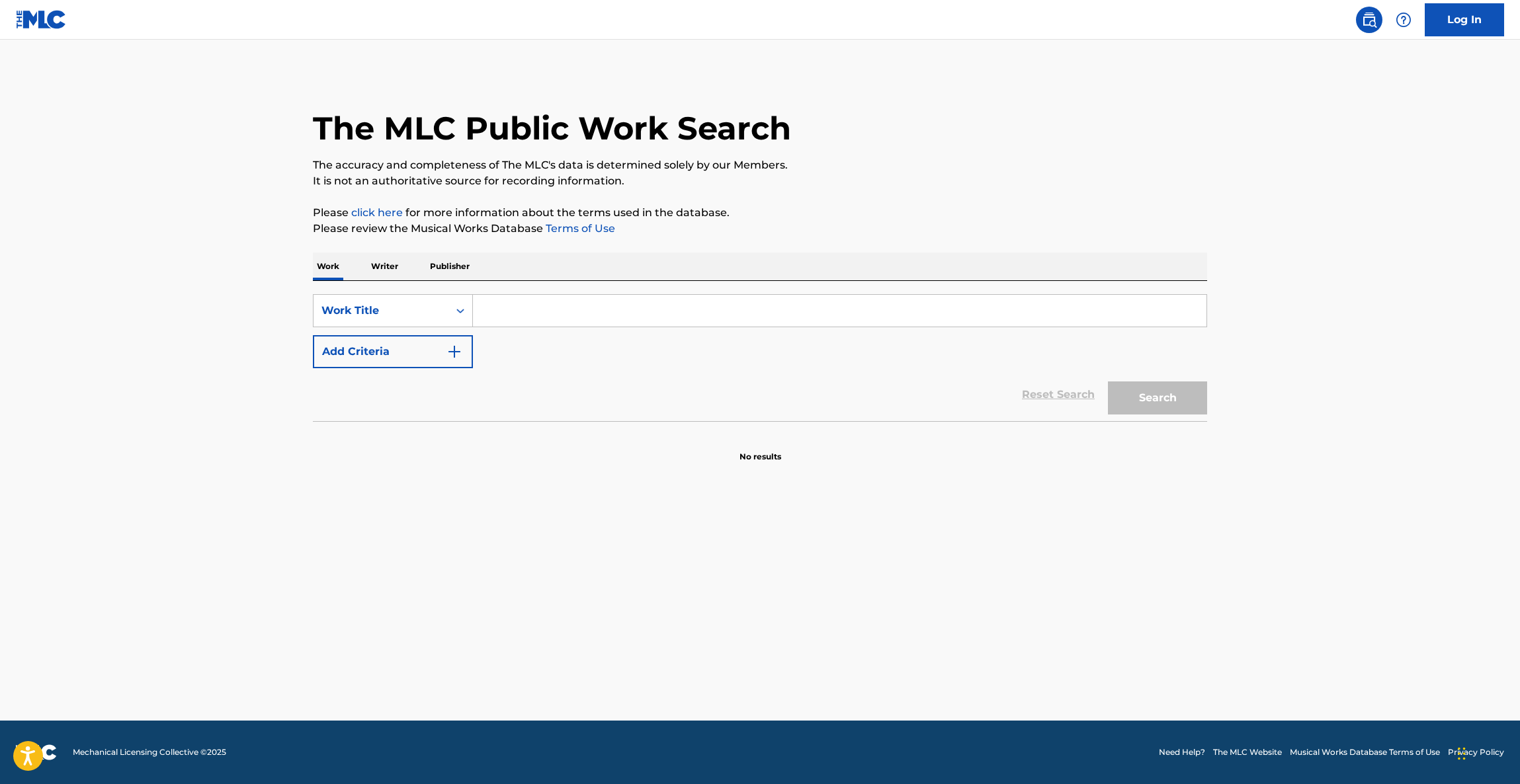
click at [1255, 371] on main "The MLC Public Work Search The accuracy and completeness of The MLC's data is d…" at bounding box center [760, 379] width 1520 height 681
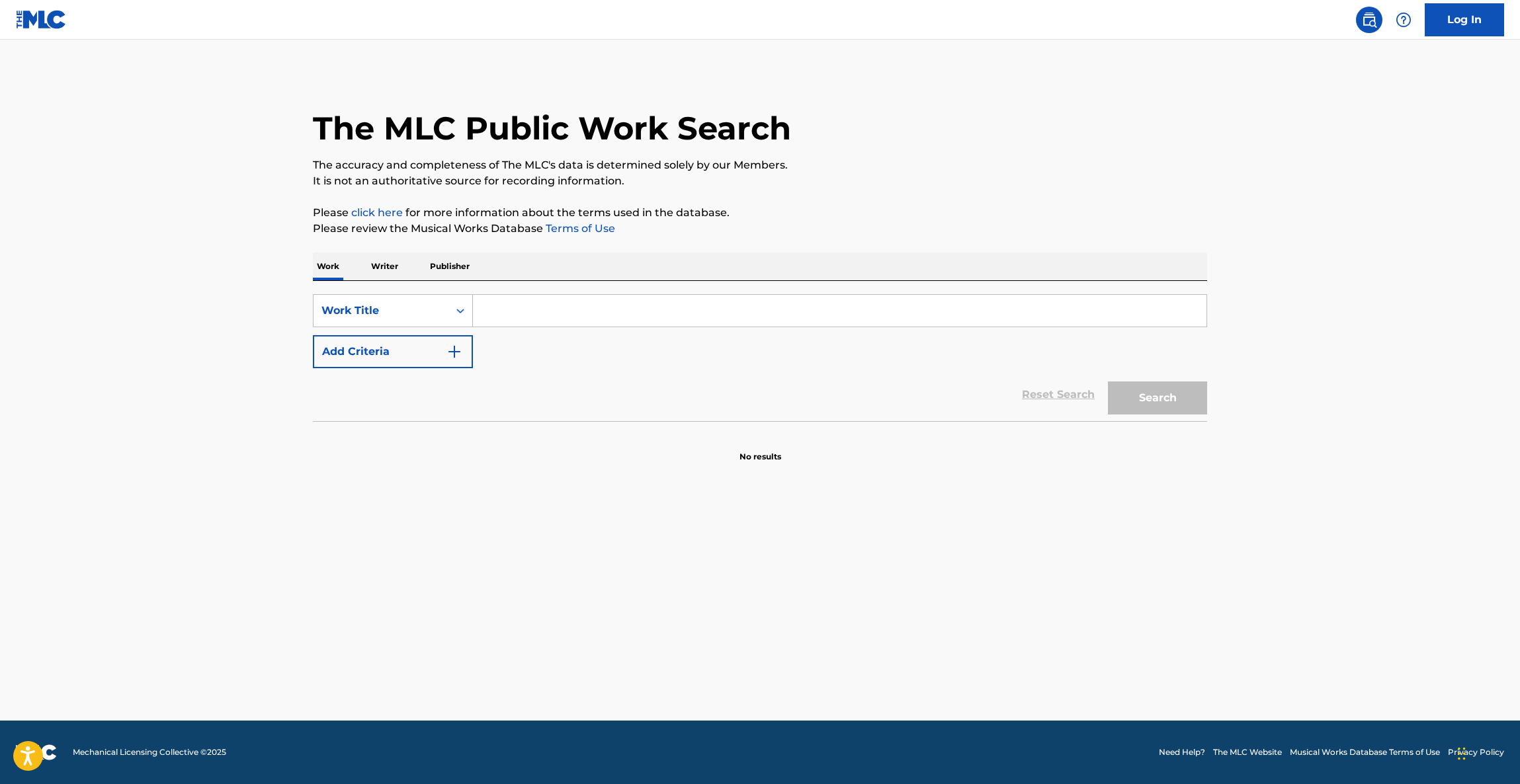
drag, startPoint x: 1261, startPoint y: 366, endPoint x: 1263, endPoint y: 360, distance: 6.3
click at [1263, 364] on main "The MLC Public Work Search The accuracy and completeness of The MLC's data is d…" at bounding box center [760, 379] width 1520 height 681
click at [1263, 360] on main "The MLC Public Work Search The accuracy and completeness of The MLC's data is d…" at bounding box center [760, 379] width 1520 height 681
click at [1263, 360] on main "The MLC Public Work Search The accuracy and completeness of The MLC's data is d…" at bounding box center [760, 379] width 1520 height 681
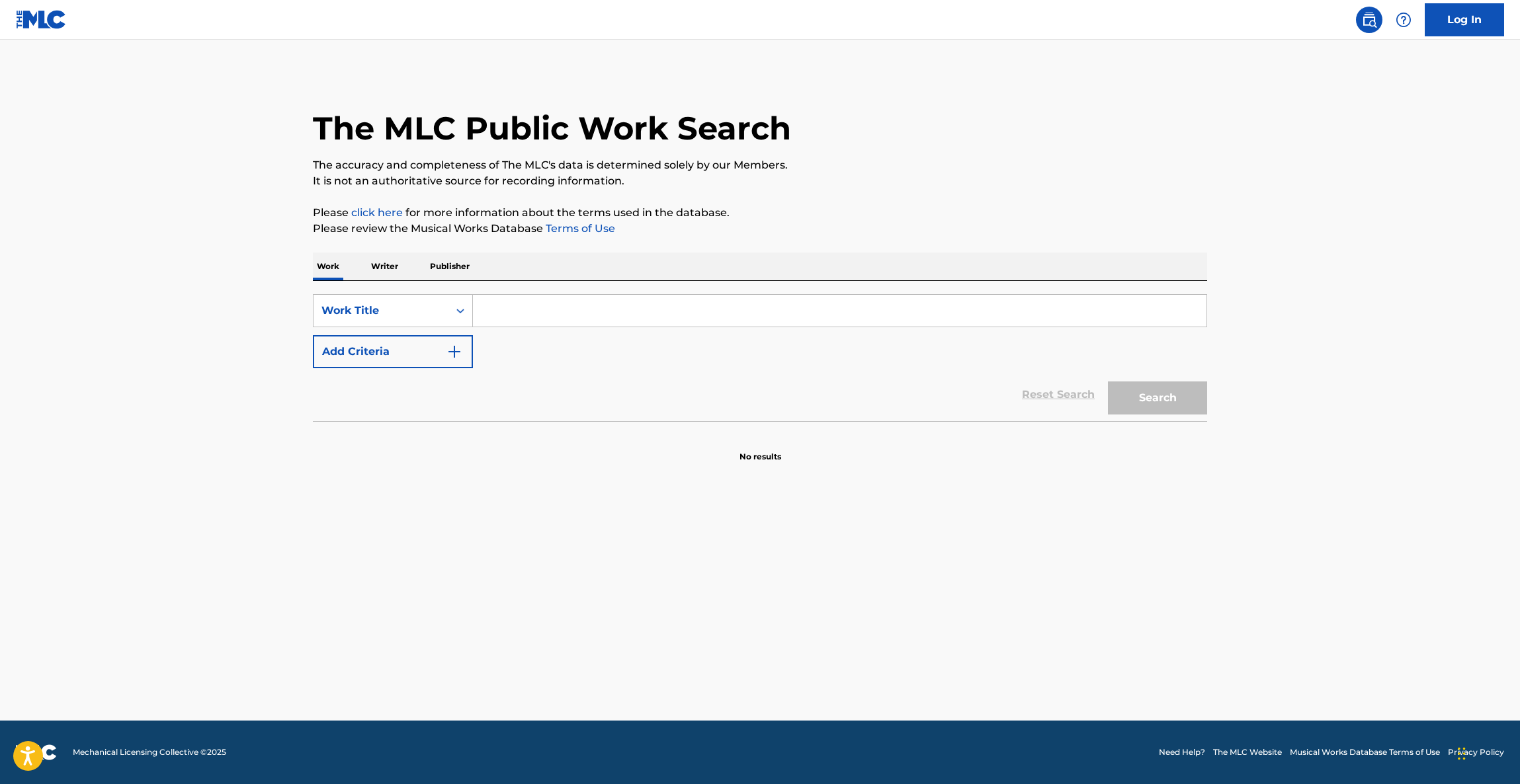
click at [1263, 360] on main "The MLC Public Work Search The accuracy and completeness of The MLC's data is d…" at bounding box center [760, 379] width 1520 height 681
click at [1263, 364] on main "The MLC Public Work Search The accuracy and completeness of The MLC's data is d…" at bounding box center [760, 379] width 1520 height 681
click at [1258, 372] on main "The MLC Public Work Search The accuracy and completeness of The MLC's data is d…" at bounding box center [760, 379] width 1520 height 681
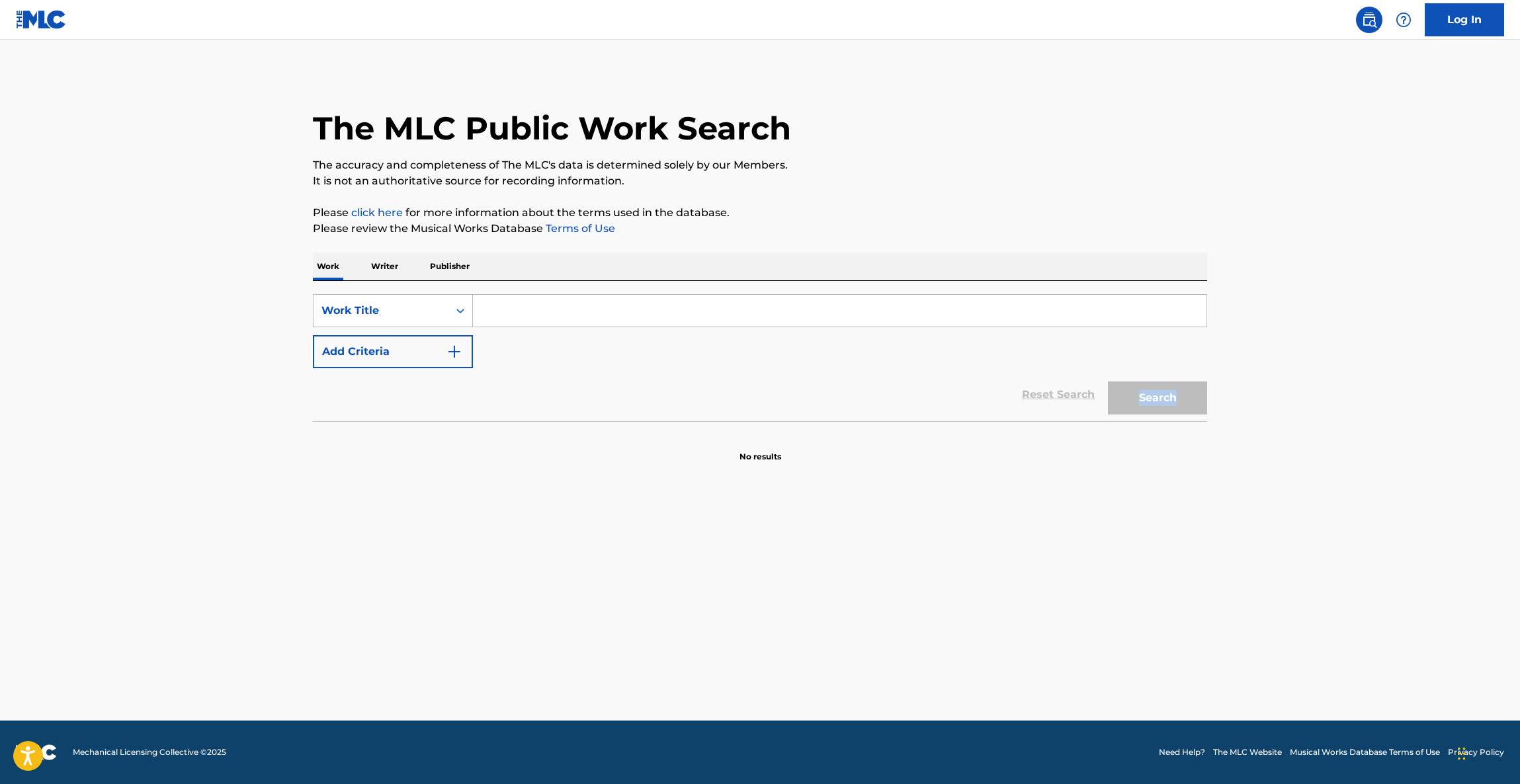
click at [1258, 372] on main "The MLC Public Work Search The accuracy and completeness of The MLC's data is d…" at bounding box center [760, 379] width 1520 height 681
click at [1276, 360] on main "The MLC Public Work Search The accuracy and completeness of The MLC's data is d…" at bounding box center [760, 379] width 1520 height 681
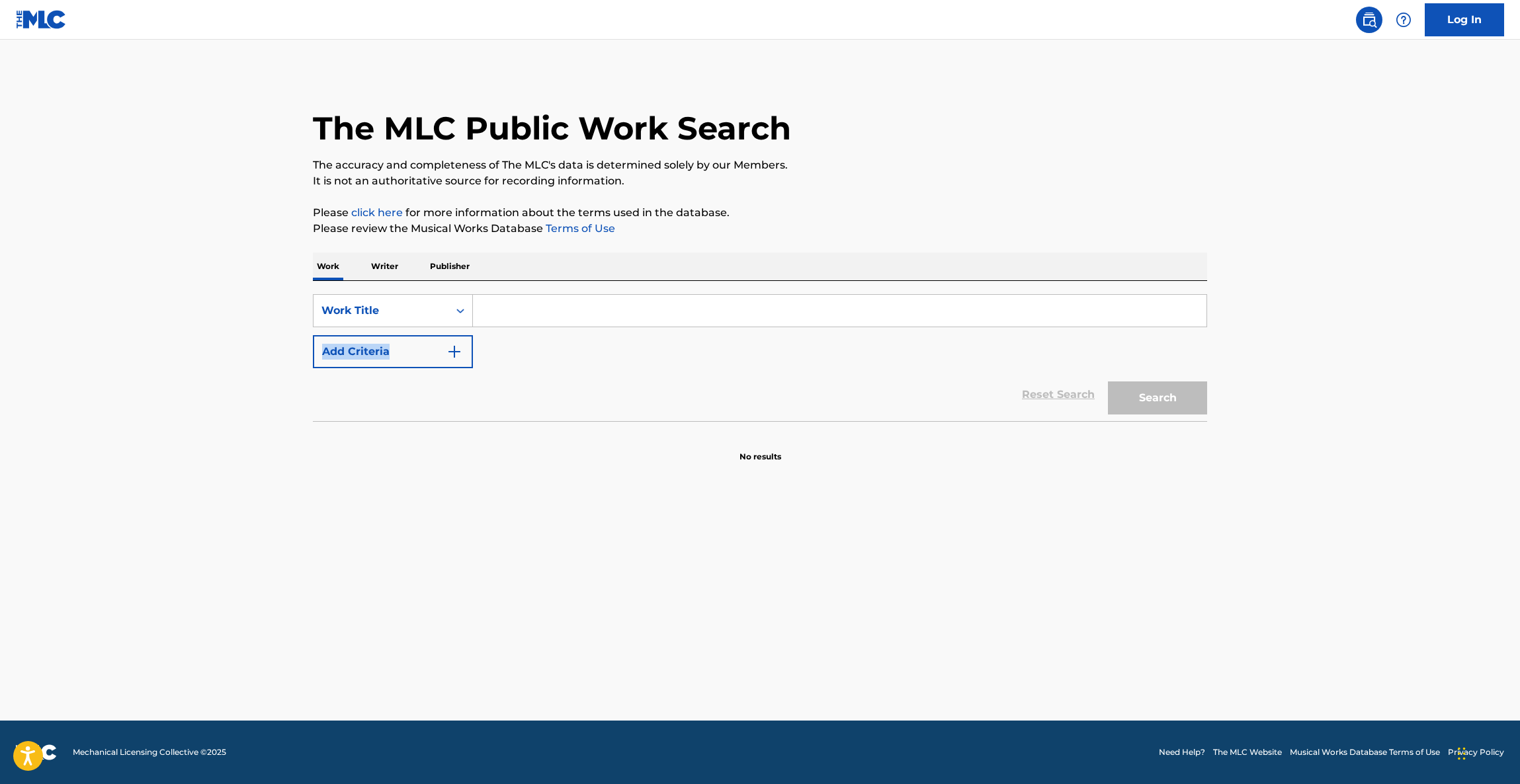
click at [1276, 360] on main "The MLC Public Work Search The accuracy and completeness of The MLC's data is d…" at bounding box center [760, 379] width 1520 height 681
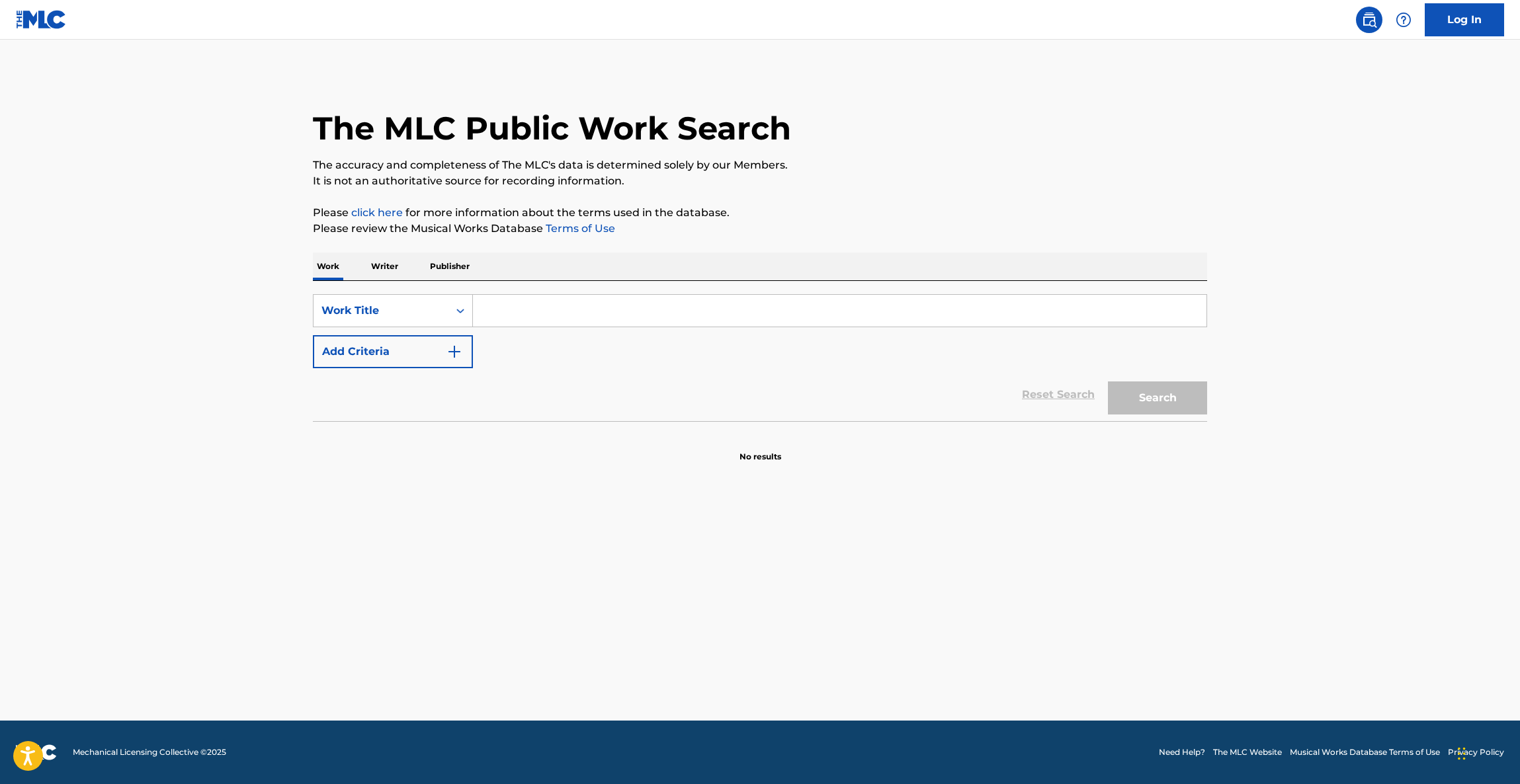
click at [1276, 361] on main "The MLC Public Work Search The accuracy and completeness of The MLC's data is d…" at bounding box center [760, 379] width 1520 height 681
click at [1276, 362] on main "The MLC Public Work Search The accuracy and completeness of The MLC's data is d…" at bounding box center [760, 379] width 1520 height 681
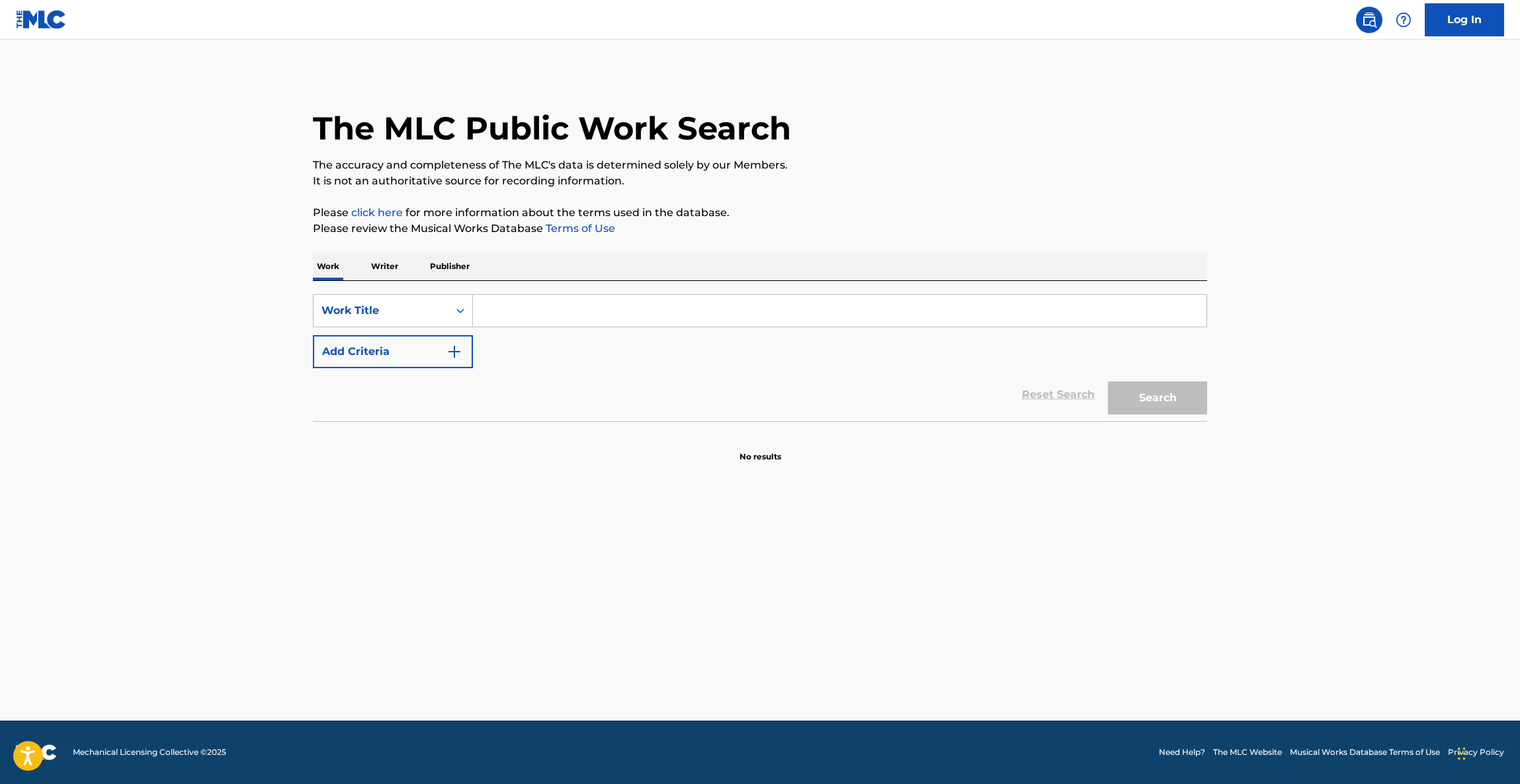
click at [1276, 363] on main "The MLC Public Work Search The accuracy and completeness of The MLC's data is d…" at bounding box center [760, 379] width 1520 height 681
click at [1275, 364] on main "The MLC Public Work Search The accuracy and completeness of The MLC's data is d…" at bounding box center [760, 379] width 1520 height 681
click at [1275, 365] on main "The MLC Public Work Search The accuracy and completeness of The MLC's data is d…" at bounding box center [760, 379] width 1520 height 681
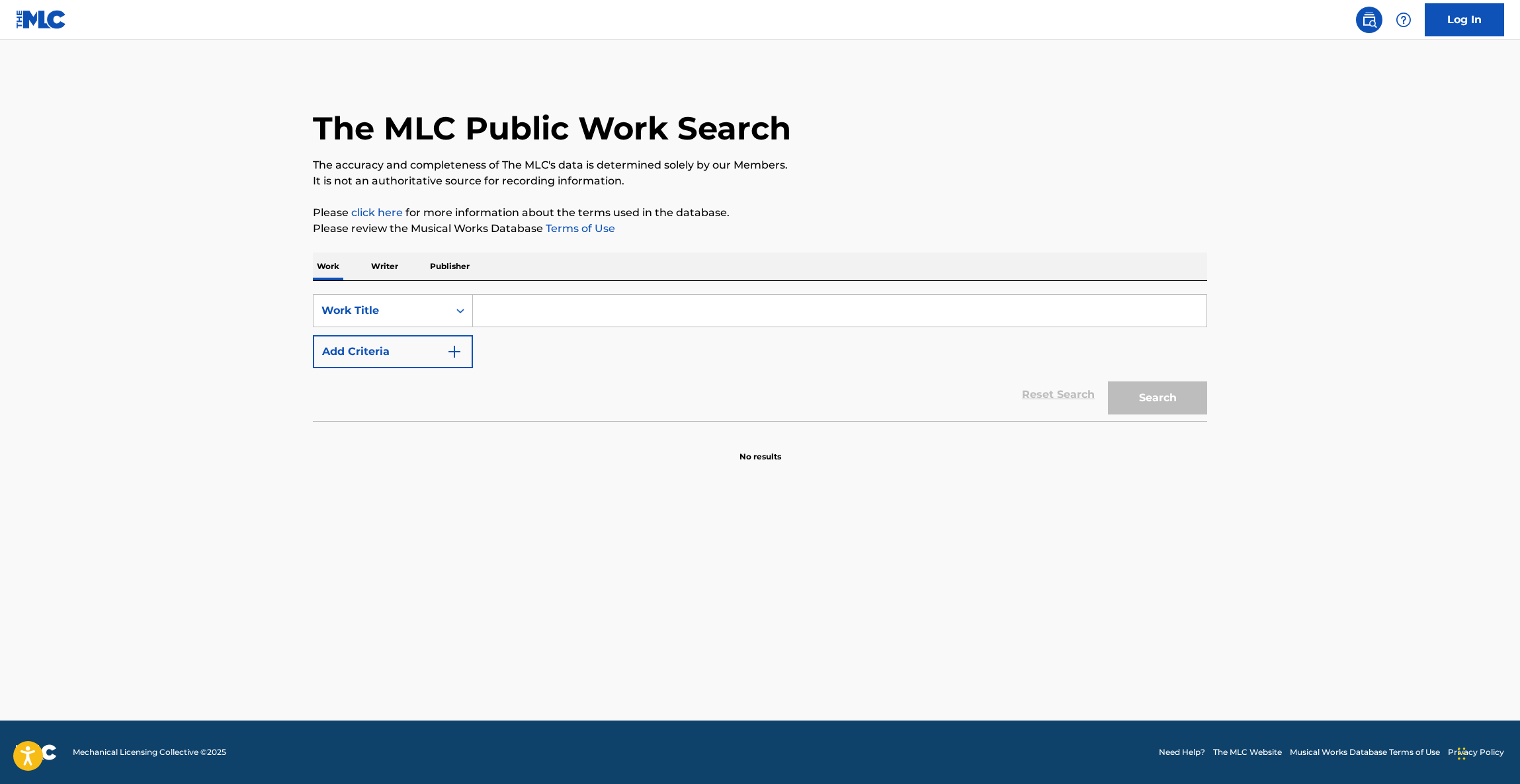
click at [1275, 365] on main "The MLC Public Work Search The accuracy and completeness of The MLC's data is d…" at bounding box center [760, 379] width 1520 height 681
click at [1272, 365] on main "The MLC Public Work Search The accuracy and completeness of The MLC's data is d…" at bounding box center [760, 379] width 1520 height 681
click at [1271, 367] on main "The MLC Public Work Search The accuracy and completeness of The MLC's data is d…" at bounding box center [760, 379] width 1520 height 681
click at [1270, 369] on main "The MLC Public Work Search The accuracy and completeness of The MLC's data is d…" at bounding box center [760, 379] width 1520 height 681
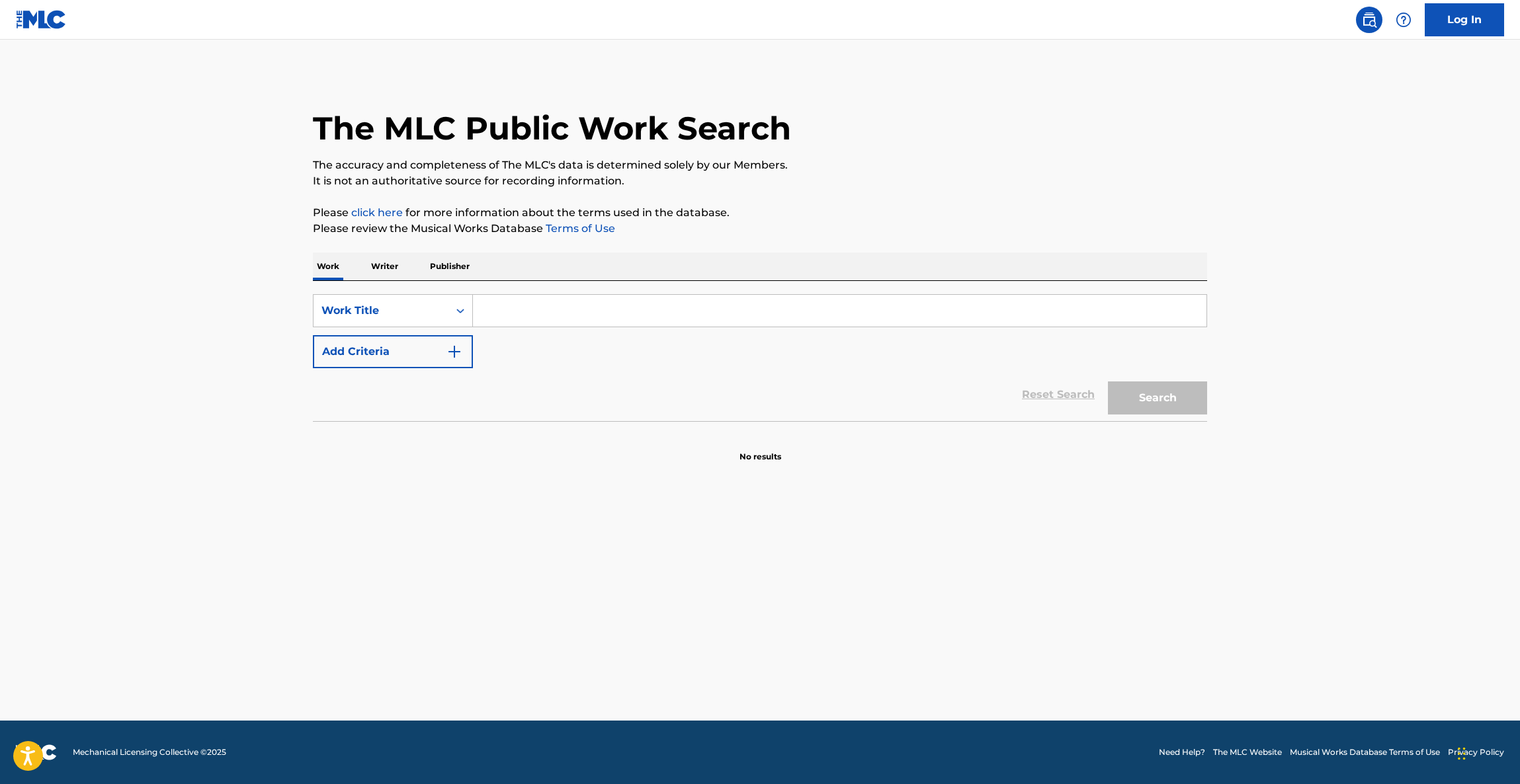
click at [1264, 369] on main "The MLC Public Work Search The accuracy and completeness of The MLC's data is d…" at bounding box center [760, 379] width 1520 height 681
click at [1261, 369] on main "The MLC Public Work Search The accuracy and completeness of The MLC's data is d…" at bounding box center [760, 379] width 1520 height 681
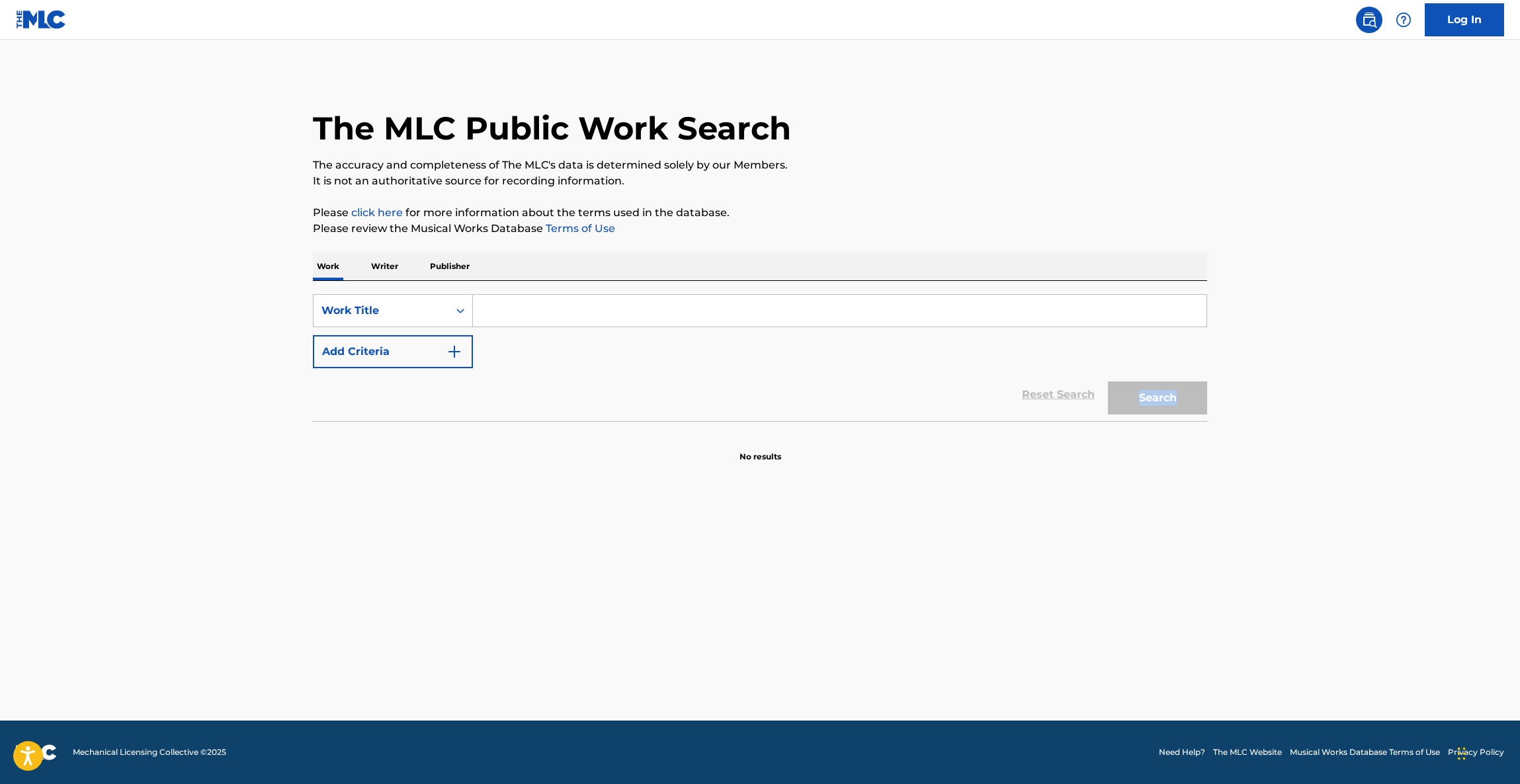
click at [1261, 369] on main "The MLC Public Work Search The accuracy and completeness of The MLC's data is d…" at bounding box center [760, 379] width 1520 height 681
drag, startPoint x: 1260, startPoint y: 369, endPoint x: 1259, endPoint y: 360, distance: 9.1
click at [1259, 369] on main "The MLC Public Work Search The accuracy and completeness of The MLC's data is d…" at bounding box center [760, 379] width 1520 height 681
click at [1259, 360] on main "The MLC Public Work Search The accuracy and completeness of The MLC's data is d…" at bounding box center [760, 379] width 1520 height 681
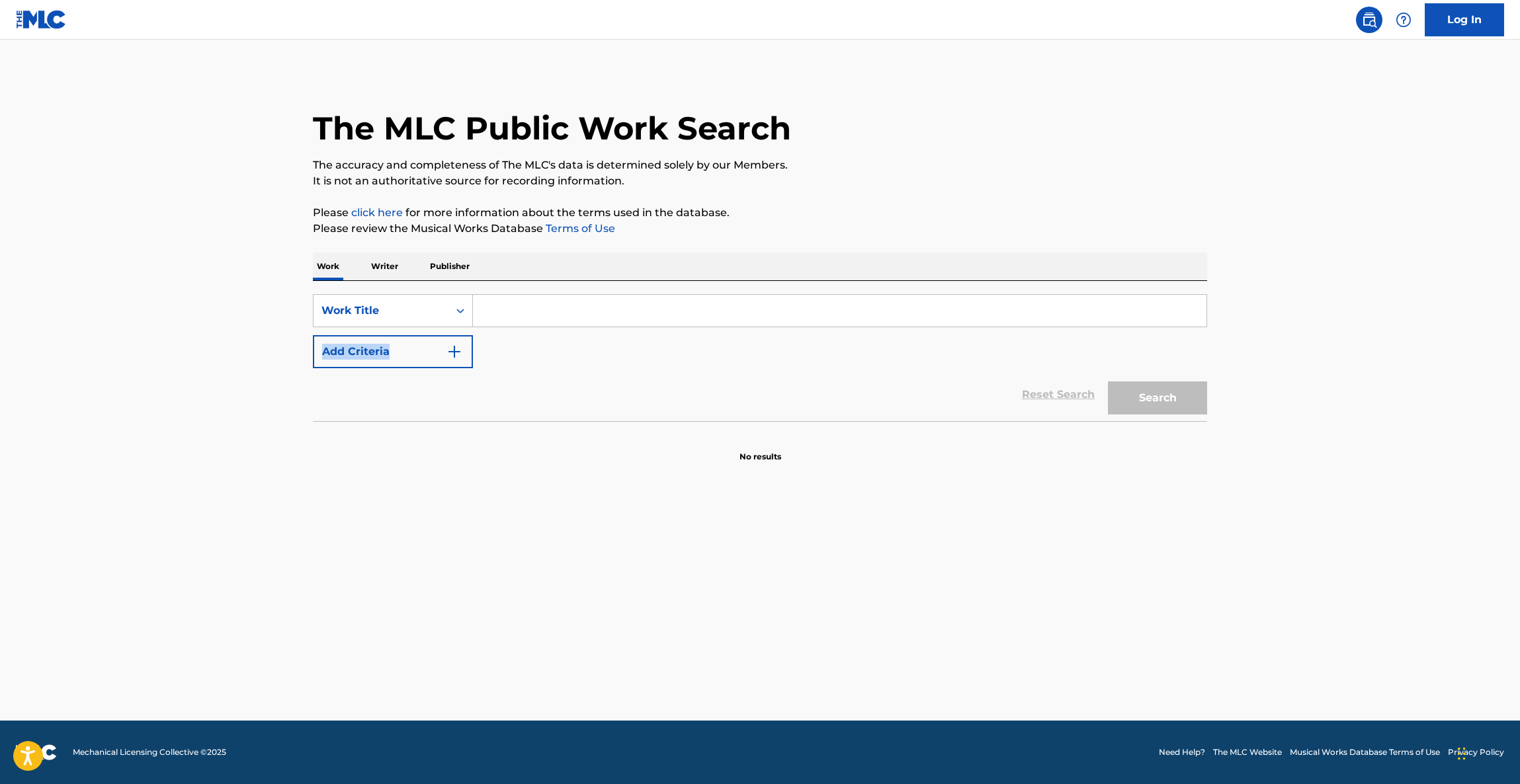
click at [1259, 360] on main "The MLC Public Work Search The accuracy and completeness of The MLC's data is d…" at bounding box center [760, 379] width 1520 height 681
click at [1259, 361] on main "The MLC Public Work Search The accuracy and completeness of The MLC's data is d…" at bounding box center [760, 379] width 1520 height 681
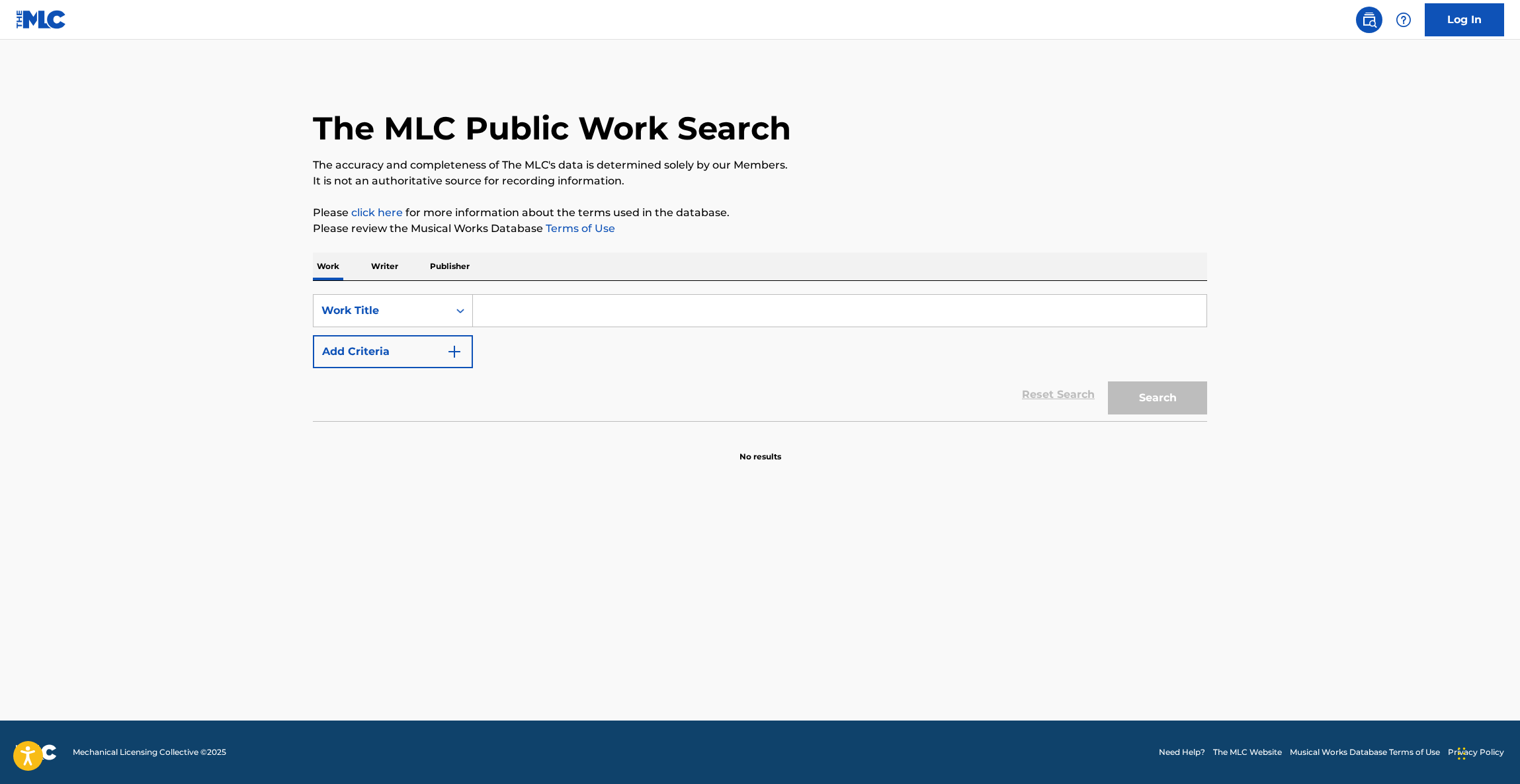
click at [1259, 361] on main "The MLC Public Work Search The accuracy and completeness of The MLC's data is d…" at bounding box center [760, 379] width 1520 height 681
click at [1259, 363] on main "The MLC Public Work Search The accuracy and completeness of The MLC's data is d…" at bounding box center [760, 379] width 1520 height 681
click at [1258, 363] on main "The MLC Public Work Search The accuracy and completeness of The MLC's data is d…" at bounding box center [760, 379] width 1520 height 681
click at [1260, 360] on main "The MLC Public Work Search The accuracy and completeness of The MLC's data is d…" at bounding box center [760, 379] width 1520 height 681
drag, startPoint x: 1256, startPoint y: 355, endPoint x: 1264, endPoint y: 355, distance: 8.0
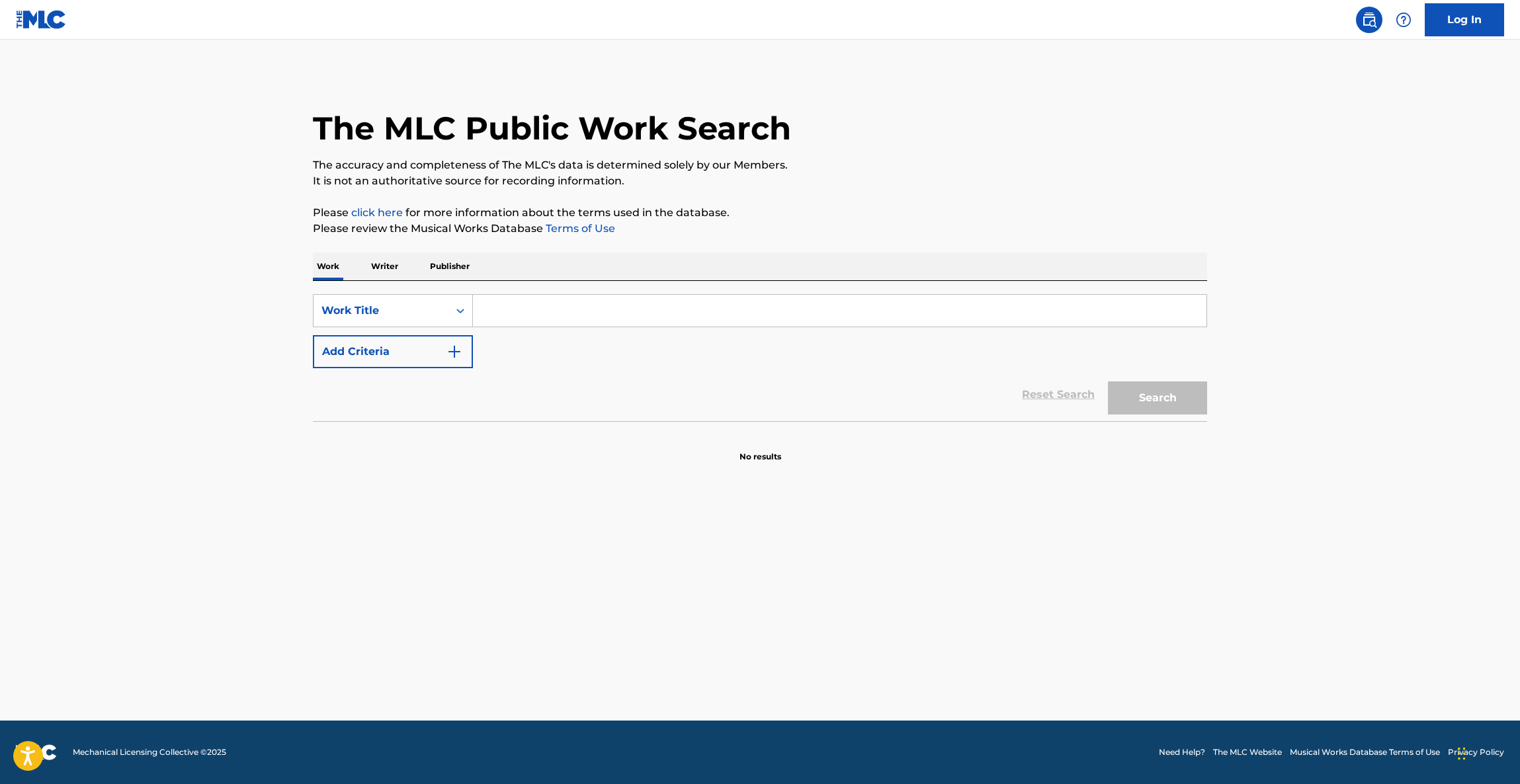
click at [1260, 355] on main "The MLC Public Work Search The accuracy and completeness of The MLC's data is d…" at bounding box center [760, 379] width 1520 height 681
click at [1265, 354] on main "The MLC Public Work Search The accuracy and completeness of The MLC's data is d…" at bounding box center [760, 379] width 1520 height 681
click at [1266, 353] on main "The MLC Public Work Search The accuracy and completeness of The MLC's data is d…" at bounding box center [760, 379] width 1520 height 681
click at [1268, 350] on main "The MLC Public Work Search The accuracy and completeness of The MLC's data is d…" at bounding box center [760, 379] width 1520 height 681
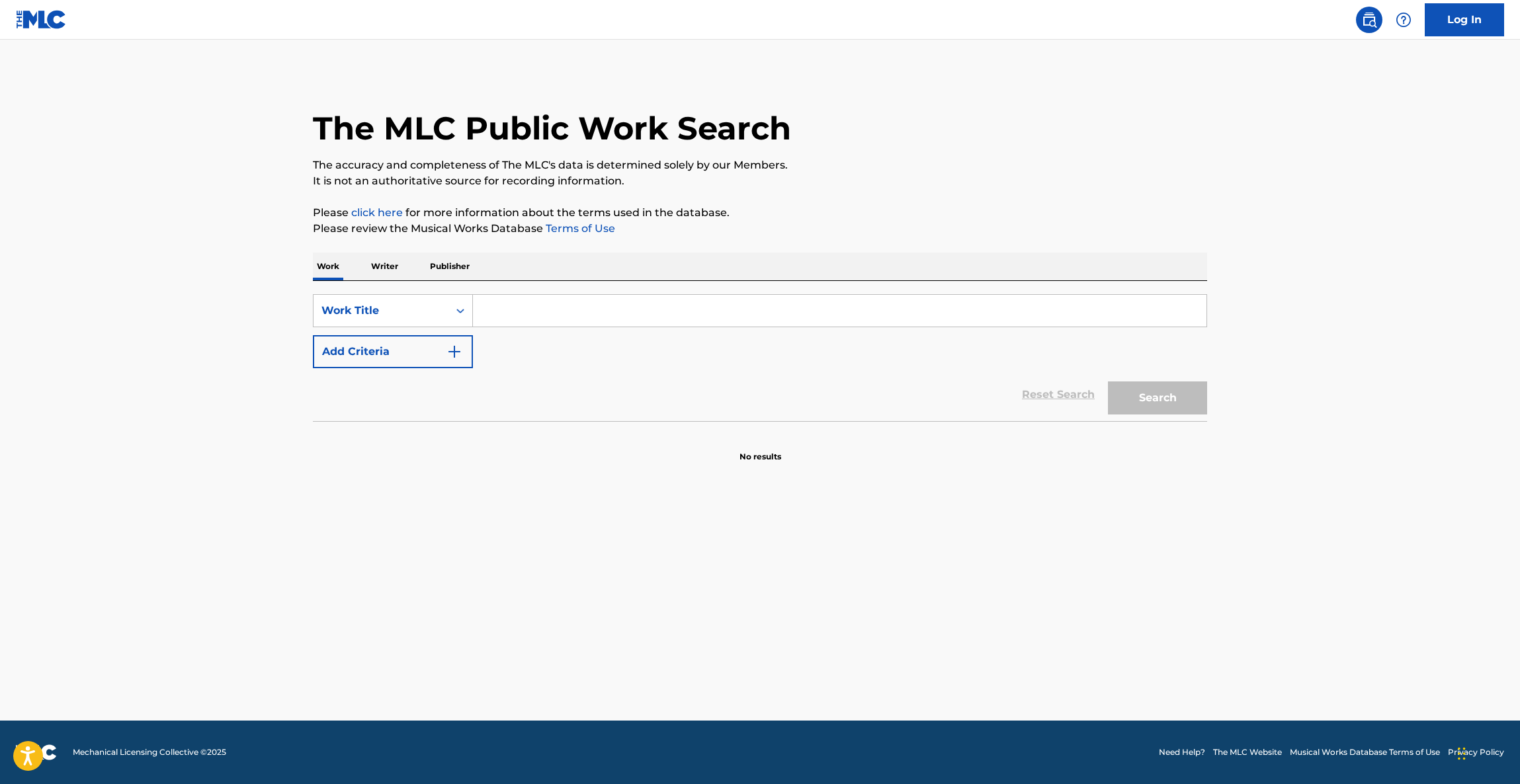
click at [1268, 350] on main "The MLC Public Work Search The accuracy and completeness of The MLC's data is d…" at bounding box center [760, 379] width 1520 height 681
drag, startPoint x: 1268, startPoint y: 350, endPoint x: 1271, endPoint y: 359, distance: 9.5
click at [1270, 357] on main "The MLC Public Work Search The accuracy and completeness of The MLC's data is d…" at bounding box center [760, 379] width 1520 height 681
click at [1271, 359] on main "The MLC Public Work Search The accuracy and completeness of The MLC's data is d…" at bounding box center [760, 379] width 1520 height 681
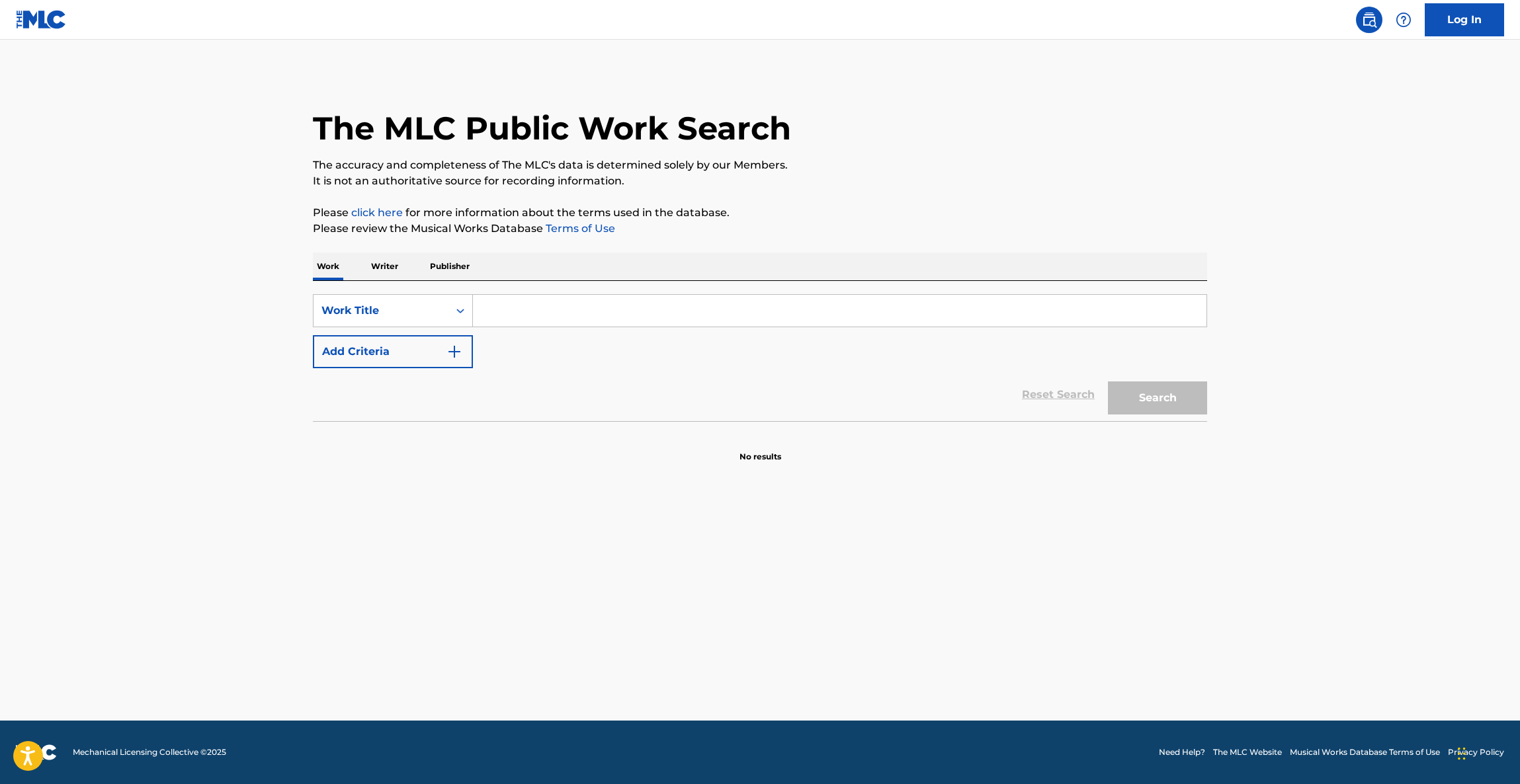
click at [1271, 354] on main "The MLC Public Work Search The accuracy and completeness of The MLC's data is d…" at bounding box center [760, 379] width 1520 height 681
click at [1275, 349] on main "The MLC Public Work Search The accuracy and completeness of The MLC's data is d…" at bounding box center [760, 379] width 1520 height 681
click at [1278, 345] on main "The MLC Public Work Search The accuracy and completeness of The MLC's data is d…" at bounding box center [760, 379] width 1520 height 681
click at [1279, 344] on main "The MLC Public Work Search The accuracy and completeness of The MLC's data is d…" at bounding box center [760, 379] width 1520 height 681
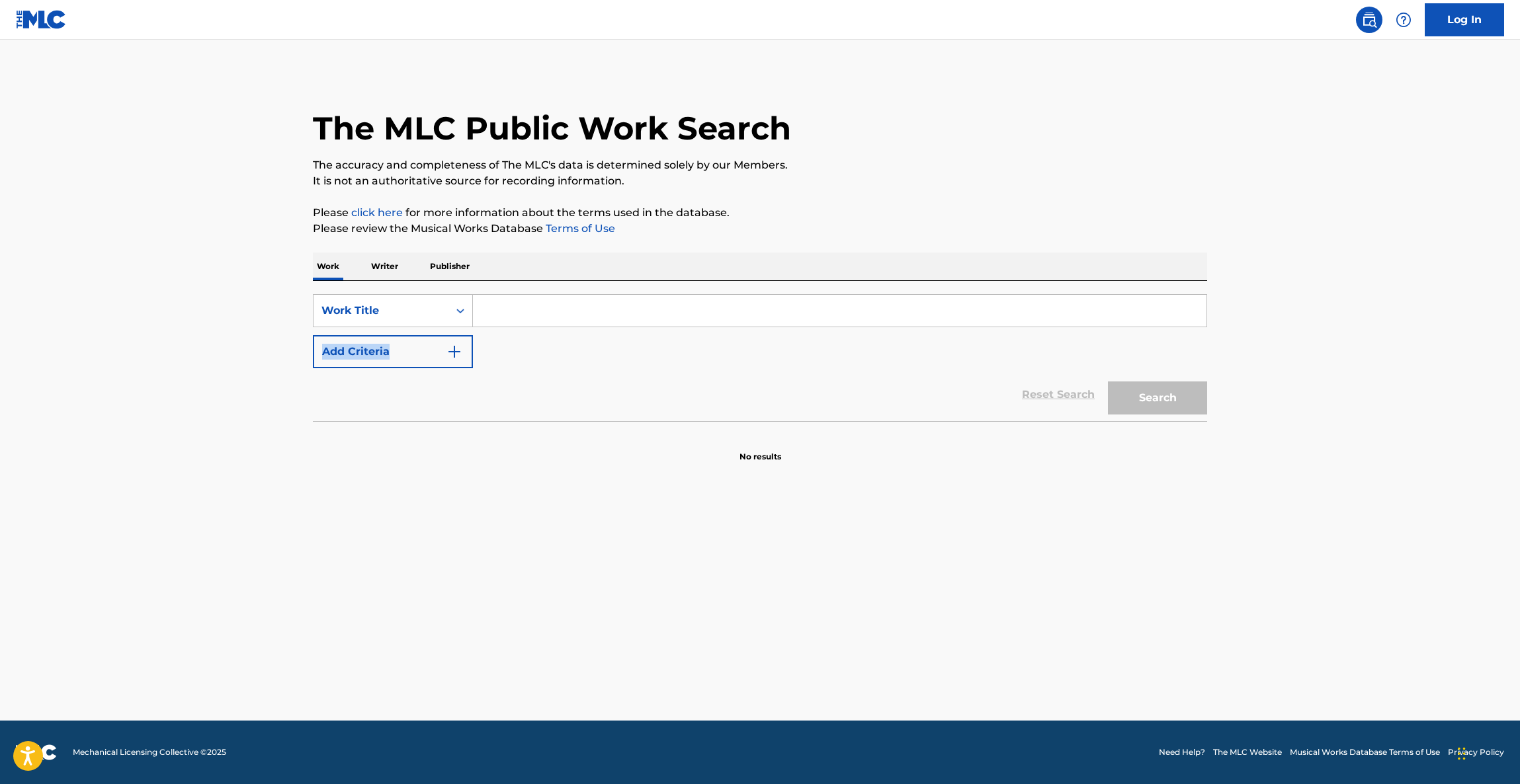
click at [1279, 344] on main "The MLC Public Work Search The accuracy and completeness of The MLC's data is d…" at bounding box center [760, 379] width 1520 height 681
click at [1280, 343] on main "The MLC Public Work Search The accuracy and completeness of The MLC's data is d…" at bounding box center [760, 379] width 1520 height 681
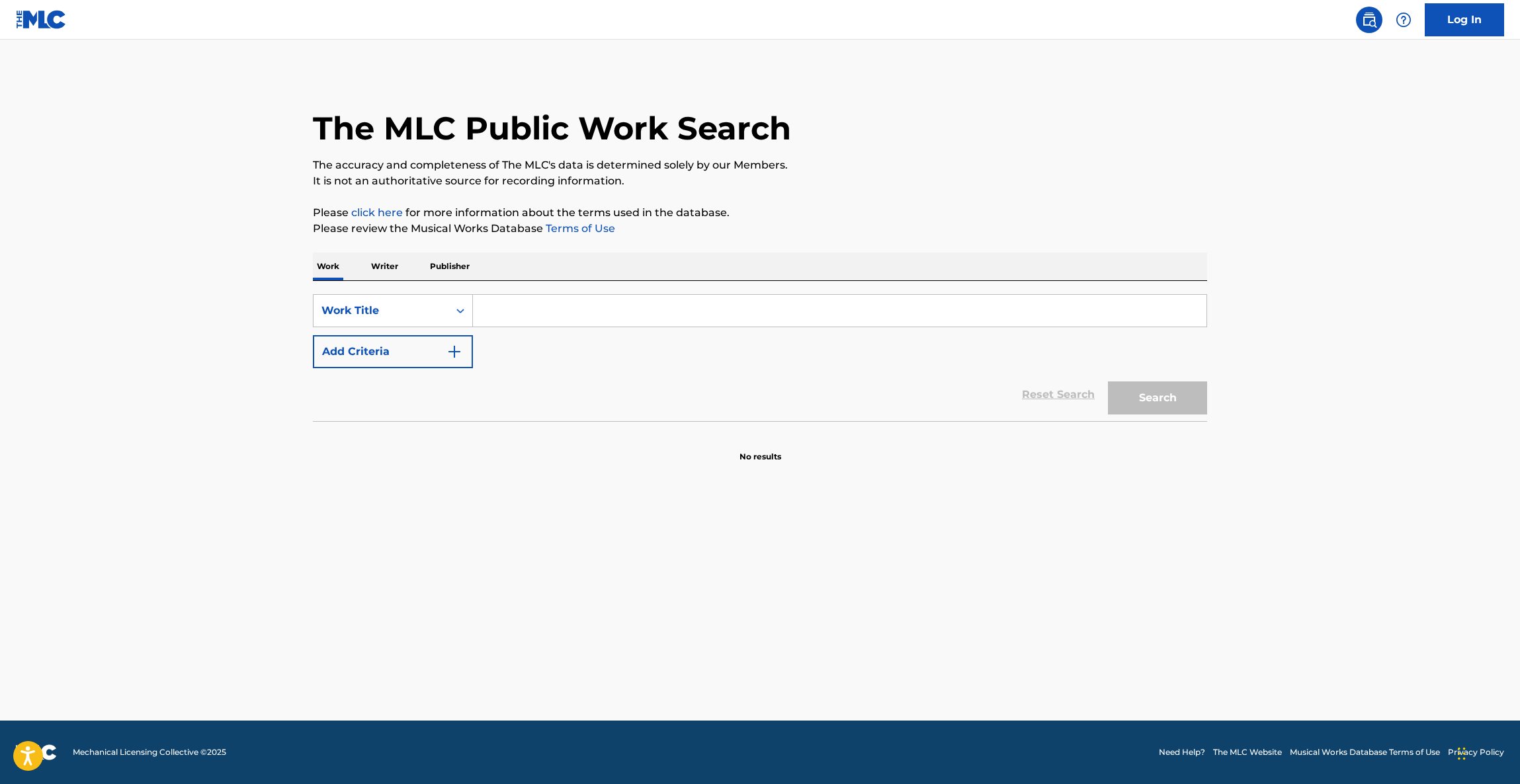
click at [1280, 343] on main "The MLC Public Work Search The accuracy and completeness of The MLC's data is d…" at bounding box center [760, 379] width 1520 height 681
click at [1284, 344] on main "The MLC Public Work Search The accuracy and completeness of The MLC's data is d…" at bounding box center [760, 379] width 1520 height 681
click at [1291, 341] on main "The MLC Public Work Search The accuracy and completeness of The MLC's data is d…" at bounding box center [760, 379] width 1520 height 681
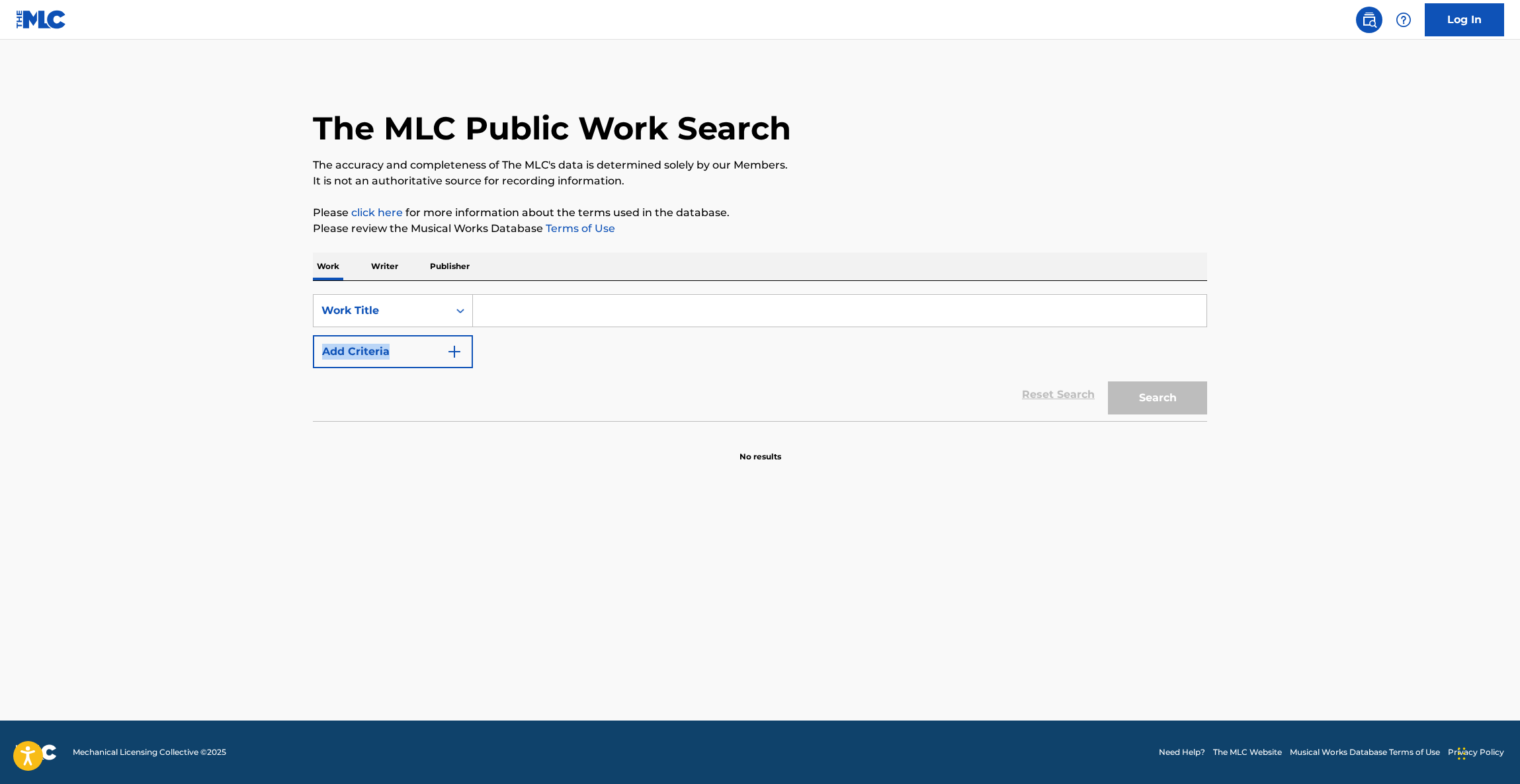
click at [1290, 343] on main "The MLC Public Work Search The accuracy and completeness of The MLC's data is d…" at bounding box center [760, 379] width 1520 height 681
click at [1290, 344] on main "The MLC Public Work Search The accuracy and completeness of The MLC's data is d…" at bounding box center [760, 379] width 1520 height 681
click at [1289, 344] on main "The MLC Public Work Search The accuracy and completeness of The MLC's data is d…" at bounding box center [760, 379] width 1520 height 681
click at [1289, 347] on main "The MLC Public Work Search The accuracy and completeness of The MLC's data is d…" at bounding box center [760, 379] width 1520 height 681
click at [1289, 348] on main "The MLC Public Work Search The accuracy and completeness of The MLC's data is d…" at bounding box center [760, 379] width 1520 height 681
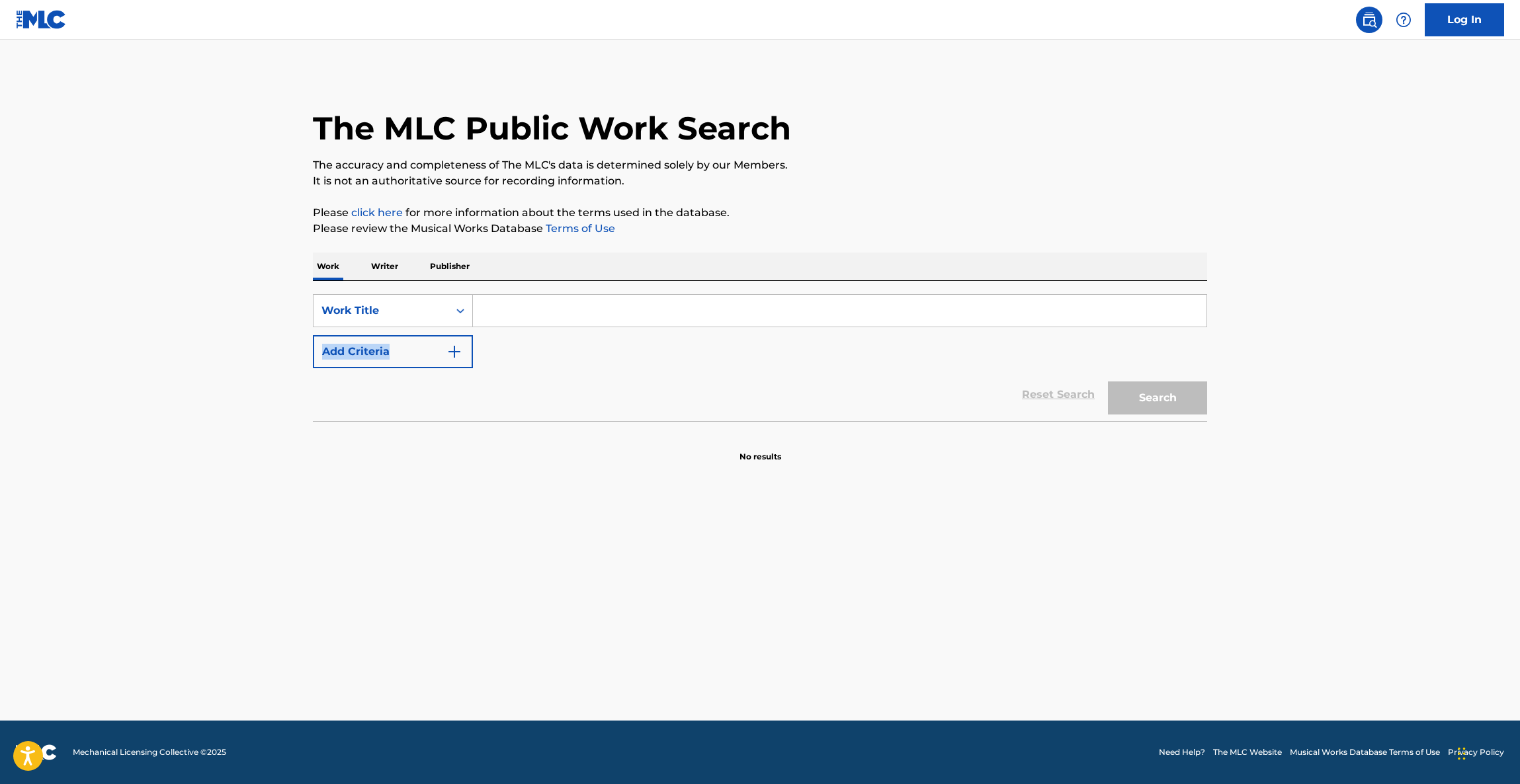
click at [1289, 348] on main "The MLC Public Work Search The accuracy and completeness of The MLC's data is d…" at bounding box center [760, 379] width 1520 height 681
click at [1288, 348] on main "The MLC Public Work Search The accuracy and completeness of The MLC's data is d…" at bounding box center [760, 379] width 1520 height 681
click at [1288, 349] on main "The MLC Public Work Search The accuracy and completeness of The MLC's data is d…" at bounding box center [760, 379] width 1520 height 681
click at [1297, 347] on main "The MLC Public Work Search The accuracy and completeness of The MLC's data is d…" at bounding box center [760, 379] width 1520 height 681
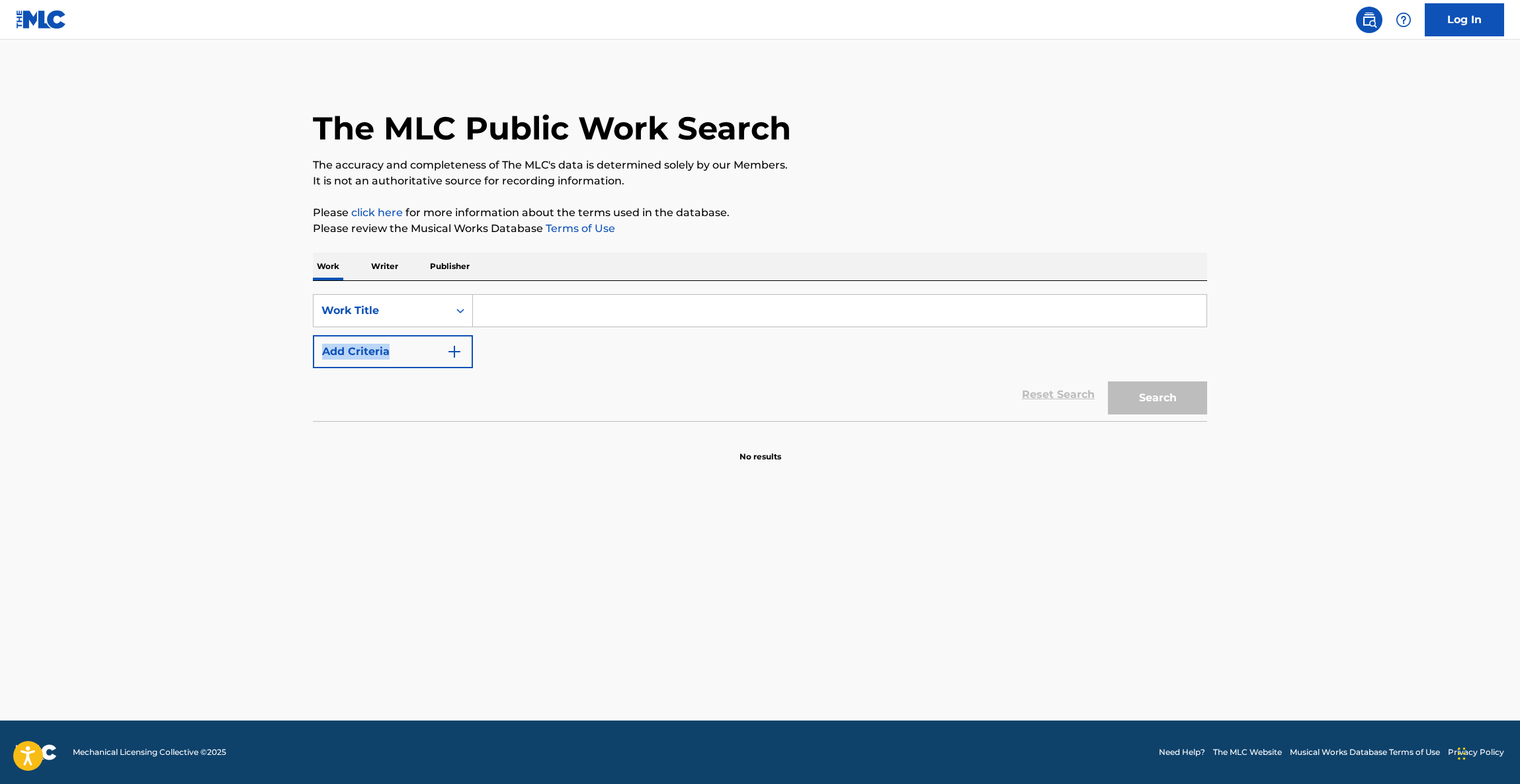
click at [1297, 347] on main "The MLC Public Work Search The accuracy and completeness of The MLC's data is d…" at bounding box center [760, 379] width 1520 height 681
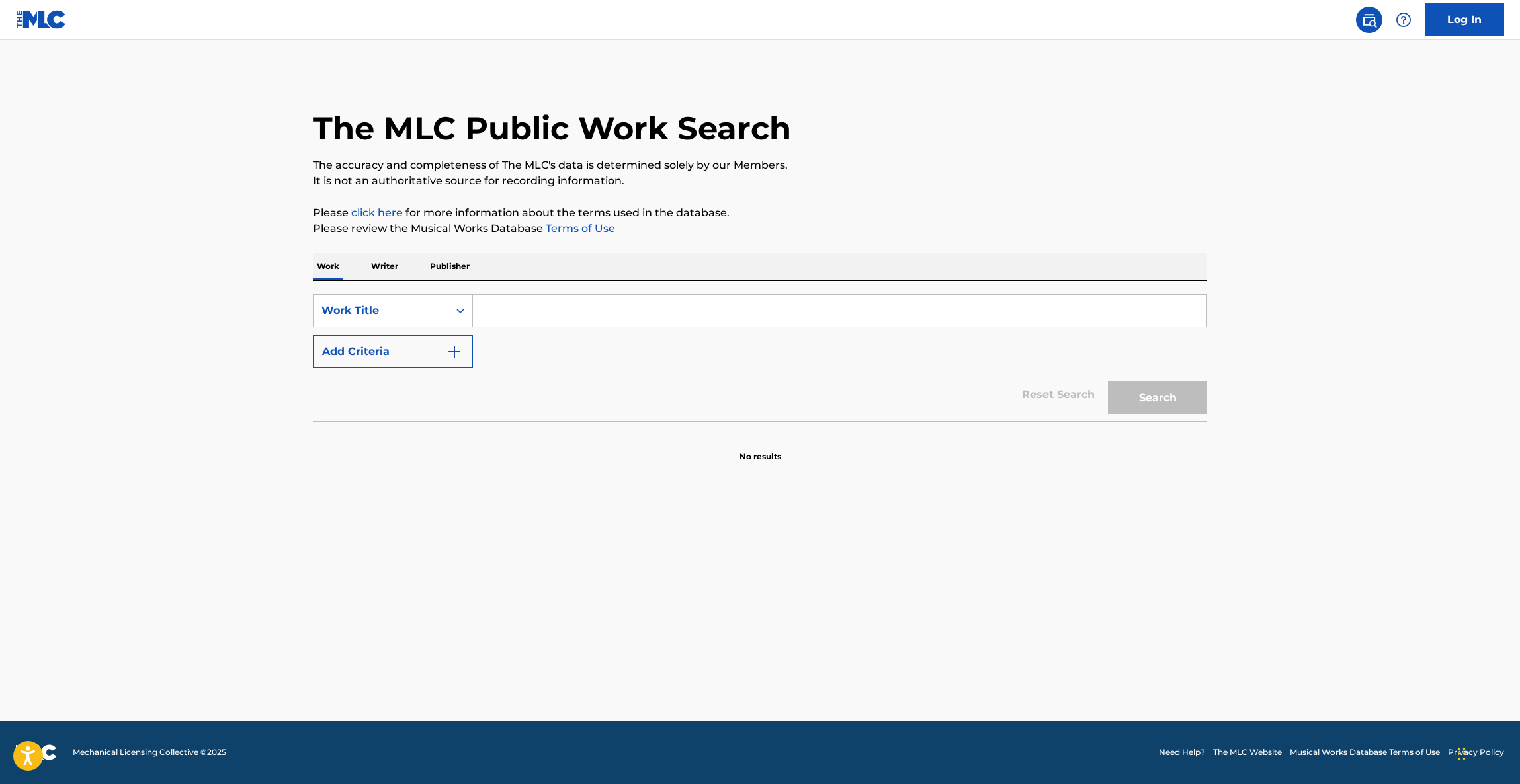
click at [1297, 347] on main "The MLC Public Work Search The accuracy and completeness of The MLC's data is d…" at bounding box center [760, 379] width 1520 height 681
click at [1369, 353] on main "The MLC Public Work Search The accuracy and completeness of The MLC's data is d…" at bounding box center [760, 379] width 1520 height 681
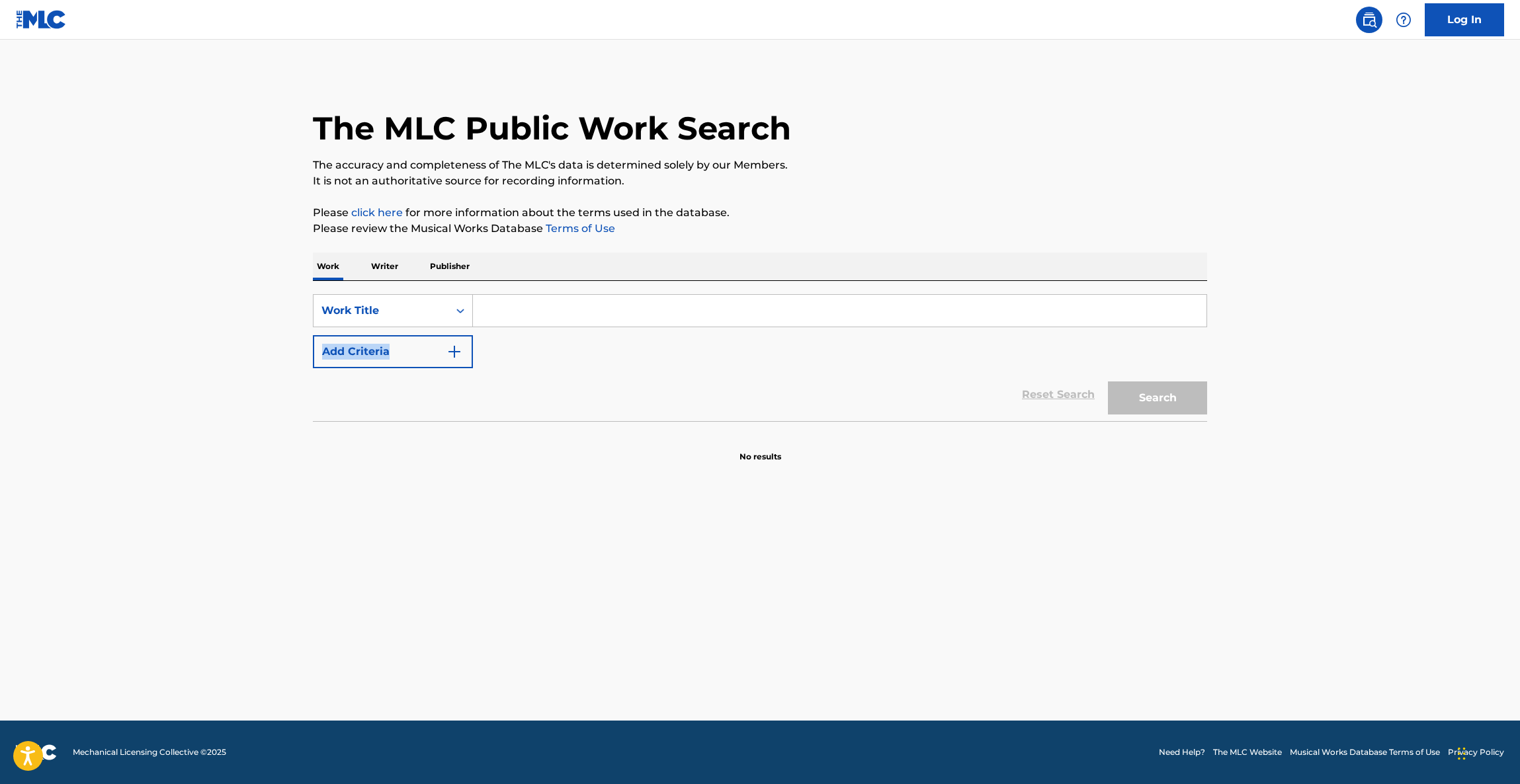
click at [1368, 353] on main "The MLC Public Work Search The accuracy and completeness of The MLC's data is d…" at bounding box center [760, 379] width 1520 height 681
click at [1368, 351] on main "The MLC Public Work Search The accuracy and completeness of The MLC's data is d…" at bounding box center [760, 379] width 1520 height 681
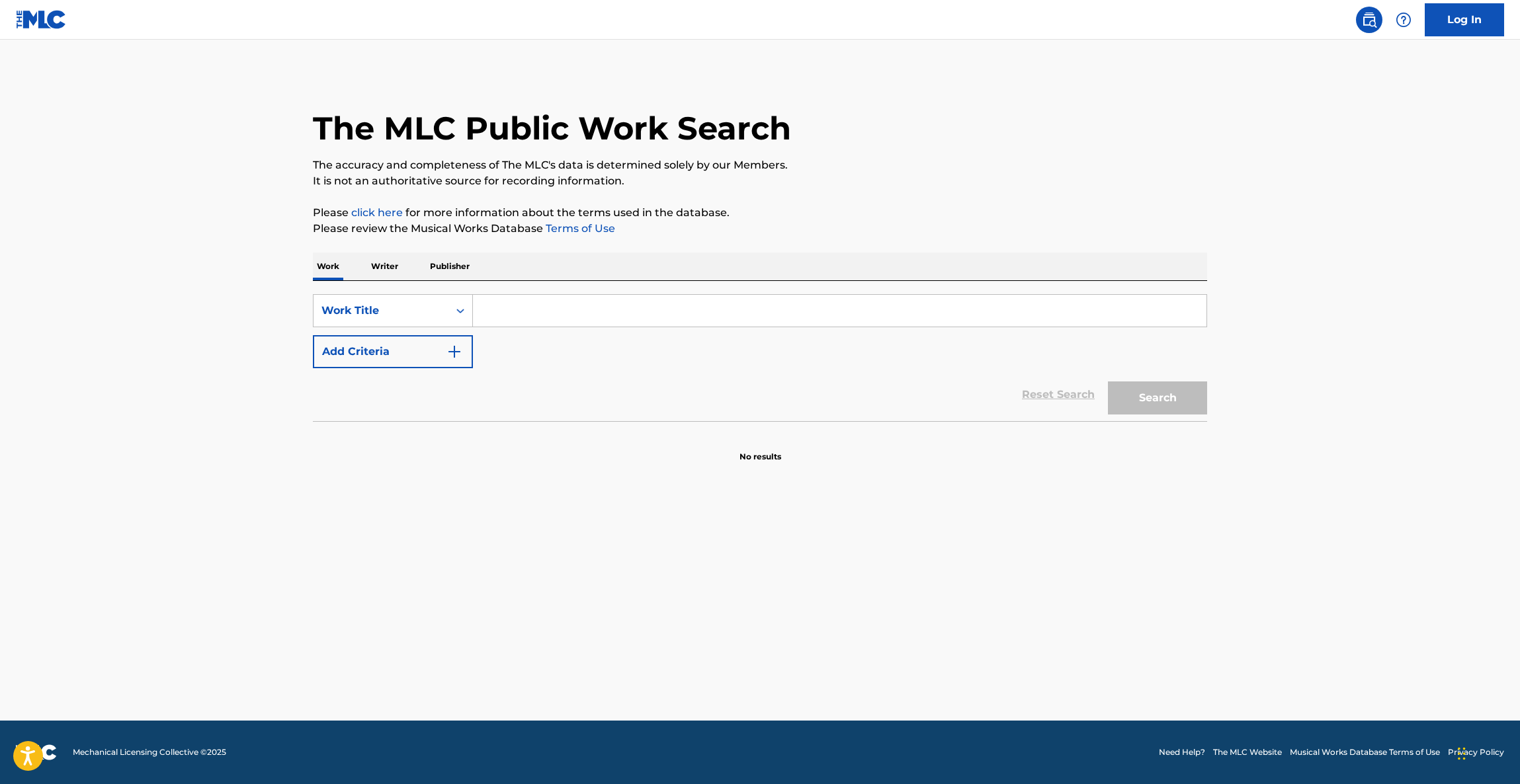
click at [1368, 351] on main "The MLC Public Work Search The accuracy and completeness of The MLC's data is d…" at bounding box center [760, 379] width 1520 height 681
click at [1363, 343] on main "The MLC Public Work Search The accuracy and completeness of The MLC's data is d…" at bounding box center [760, 379] width 1520 height 681
click at [1359, 344] on main "The MLC Public Work Search The accuracy and completeness of The MLC's data is d…" at bounding box center [760, 379] width 1520 height 681
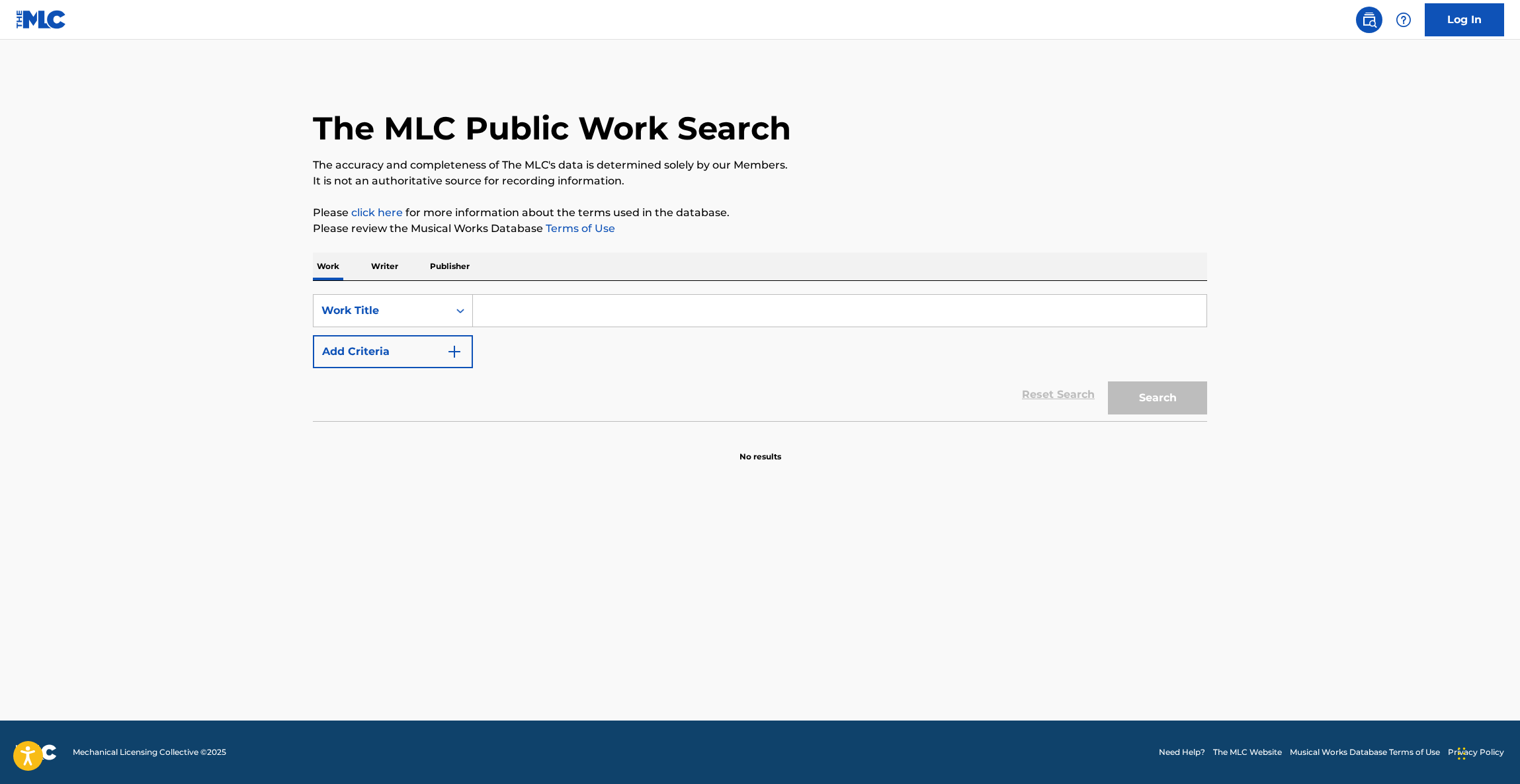
click at [1358, 344] on main "The MLC Public Work Search The accuracy and completeness of The MLC's data is d…" at bounding box center [760, 379] width 1520 height 681
drag, startPoint x: 1489, startPoint y: 3, endPoint x: 1000, endPoint y: 256, distance: 550.6
click at [1036, 321] on input "Search Form" at bounding box center [840, 310] width 734 height 32
